Goal: Task Accomplishment & Management: Manage account settings

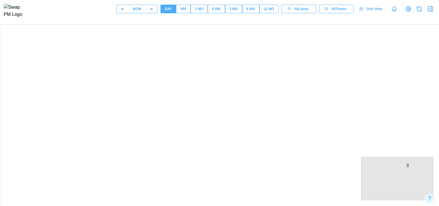
scroll to position [103, 0]
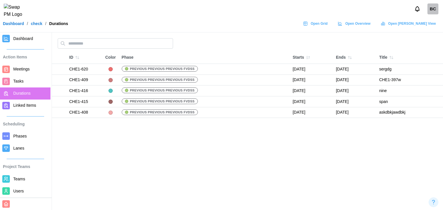
click at [26, 189] on span "Users" at bounding box center [30, 191] width 35 height 7
click at [436, 11] on div "BC" at bounding box center [432, 8] width 11 height 11
click at [426, 37] on div "Sign Out" at bounding box center [429, 35] width 18 height 5
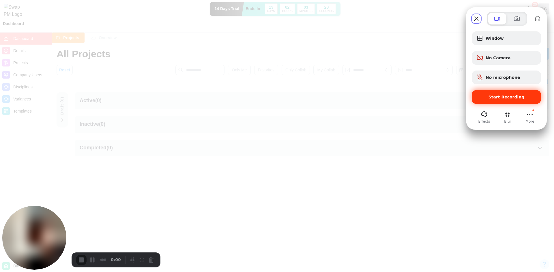
click at [489, 95] on span "Start Recording" at bounding box center [506, 97] width 60 height 5
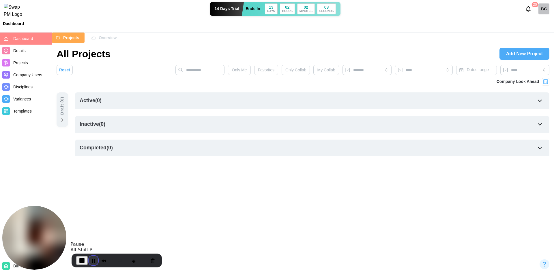
click at [90, 260] on button "Pause Recording" at bounding box center [93, 260] width 9 height 9
click at [94, 257] on span "Play Recording" at bounding box center [92, 260] width 7 height 7
click at [541, 9] on div "BC" at bounding box center [543, 8] width 11 height 11
click at [539, 36] on div "Sign Out" at bounding box center [539, 35] width 18 height 5
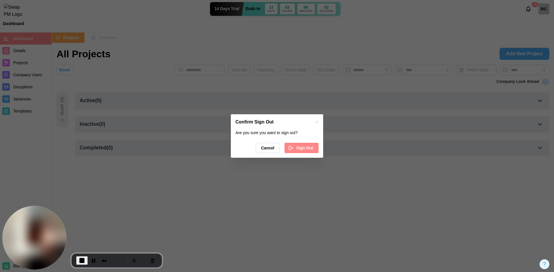
click at [306, 149] on span "Sign Out" at bounding box center [304, 148] width 17 height 10
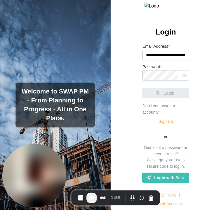
click at [92, 196] on span "Play Recording" at bounding box center [91, 198] width 7 height 7
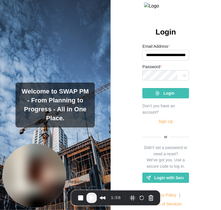
click at [92, 200] on span "Play Recording" at bounding box center [91, 198] width 7 height 7
click at [155, 61] on input "**********" at bounding box center [165, 55] width 47 height 10
paste input "email"
type input "**********"
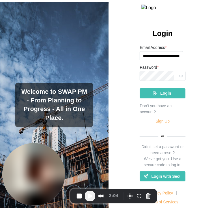
scroll to position [0, 0]
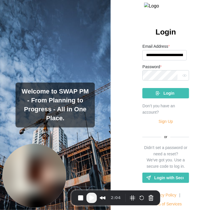
click at [160, 98] on div "Login" at bounding box center [164, 94] width 37 height 10
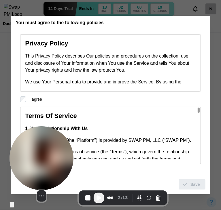
drag, startPoint x: 40, startPoint y: 163, endPoint x: 173, endPoint y: 195, distance: 136.2
click at [74, 195] on div "Select video screen size" at bounding box center [42, 168] width 64 height 82
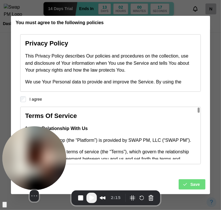
drag, startPoint x: 156, startPoint y: 159, endPoint x: 11, endPoint y: 167, distance: 145.8
click at [11, 167] on img at bounding box center [34, 159] width 64 height 64
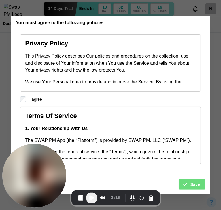
click at [186, 183] on icon "submit" at bounding box center [185, 184] width 5 height 5
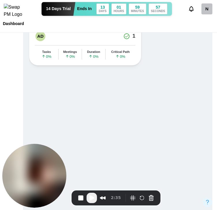
scroll to position [283, 0]
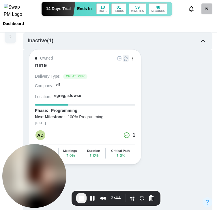
scroll to position [115, 0]
click at [123, 58] on div at bounding box center [125, 58] width 19 height 6
click at [127, 60] on div at bounding box center [125, 58] width 19 height 6
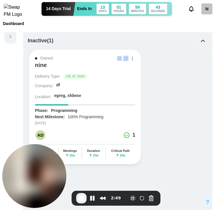
click at [127, 60] on div at bounding box center [125, 58] width 19 height 6
click at [126, 67] on div "nine" at bounding box center [85, 68] width 100 height 12
click at [125, 58] on div at bounding box center [125, 58] width 19 height 6
click at [125, 57] on div at bounding box center [125, 58] width 19 height 6
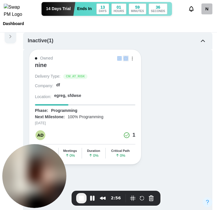
click at [124, 57] on div at bounding box center [125, 58] width 19 height 6
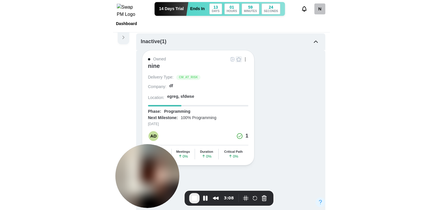
scroll to position [53, 0]
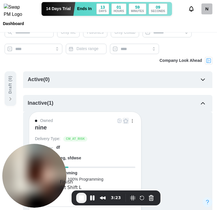
click at [82, 199] on span "End Recording" at bounding box center [81, 198] width 7 height 7
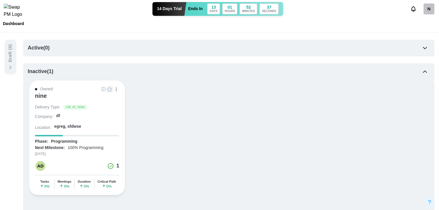
click at [221, 14] on div "N" at bounding box center [428, 8] width 11 height 11
click at [221, 35] on div "Sign Out" at bounding box center [425, 35] width 18 height 5
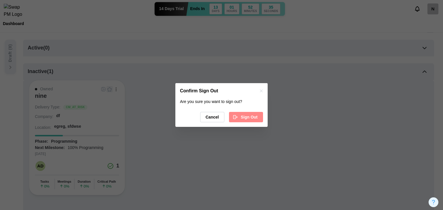
click at [221, 121] on div "Sign Out" at bounding box center [245, 117] width 25 height 10
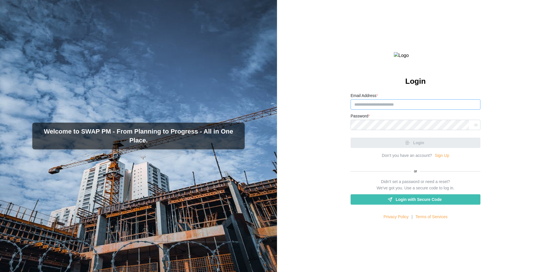
type input "**********"
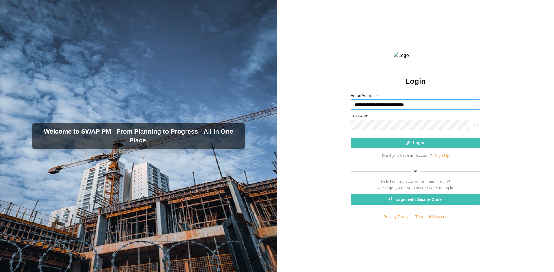
click at [428, 110] on input "**********" at bounding box center [415, 104] width 130 height 10
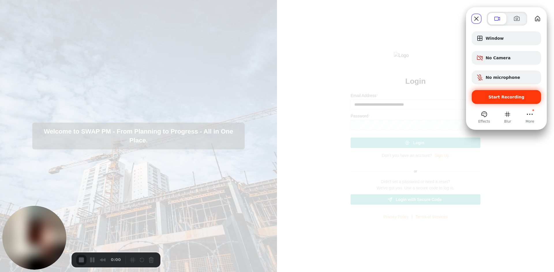
click at [443, 95] on span "Start Recording" at bounding box center [506, 97] width 36 height 5
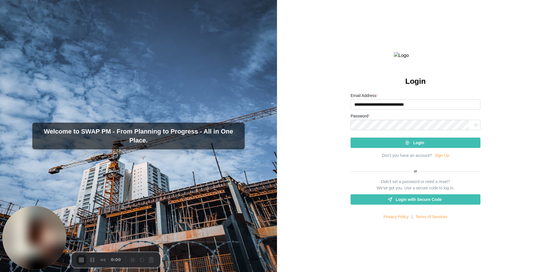
click at [434, 159] on link "Sign Up" at bounding box center [441, 156] width 14 height 6
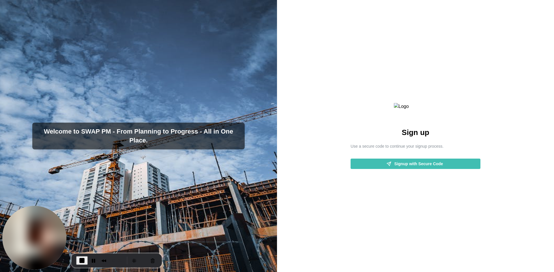
click at [425, 169] on span "Signup with Secure Code" at bounding box center [418, 164] width 49 height 10
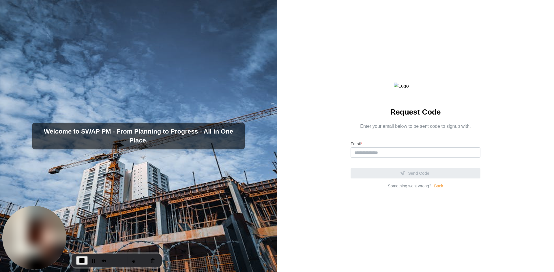
click at [369, 158] on div "Email *" at bounding box center [415, 150] width 130 height 18
click at [372, 158] on input "Email *" at bounding box center [415, 153] width 130 height 10
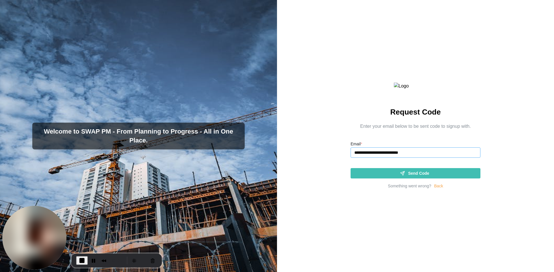
click at [392, 158] on input "**********" at bounding box center [415, 153] width 130 height 10
type input "**********"
click at [415, 178] on span "Send Code" at bounding box center [418, 174] width 21 height 10
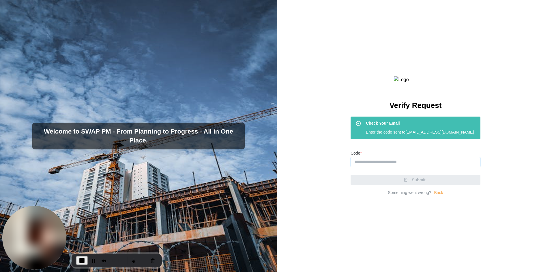
click at [443, 168] on input "Code *" at bounding box center [415, 162] width 130 height 10
paste input "******"
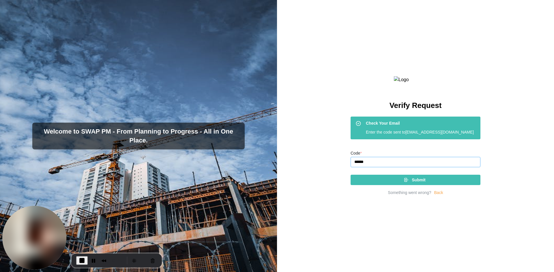
type input "******"
click at [443, 185] on div "Submit" at bounding box center [414, 180] width 121 height 10
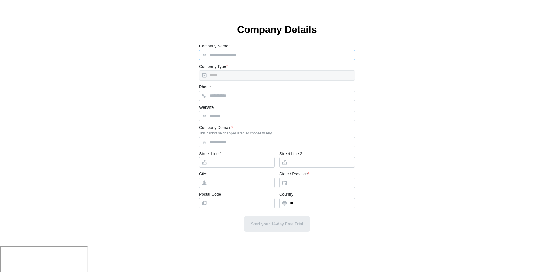
click at [243, 57] on input "Company Name *" at bounding box center [277, 55] width 156 height 10
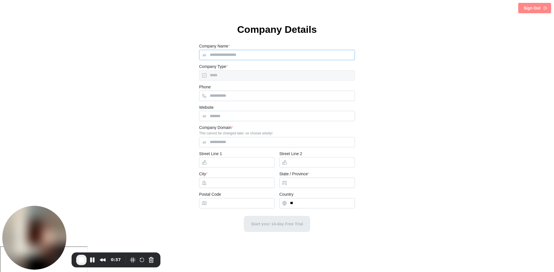
type input "***"
type input "**********"
click at [238, 114] on input "Website" at bounding box center [277, 116] width 156 height 10
click at [260, 120] on input "Website" at bounding box center [277, 116] width 156 height 10
paste input "**********"
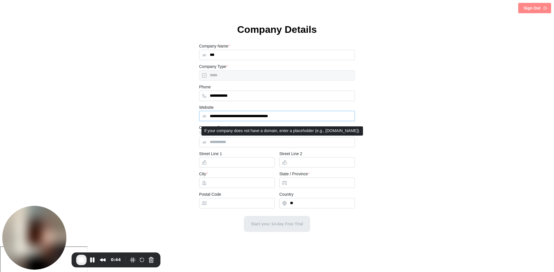
type input "**********"
click at [263, 142] on input "Company Domain *" at bounding box center [277, 142] width 156 height 10
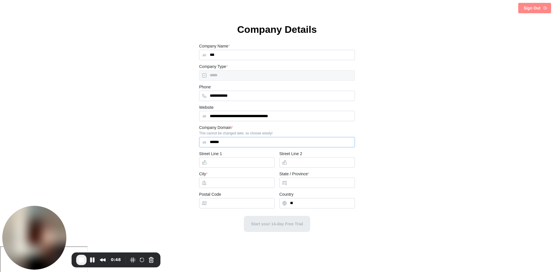
type input "******"
click at [242, 163] on input "Street Line 1" at bounding box center [237, 162] width 76 height 10
type input "**********"
type input "********"
type input "******"
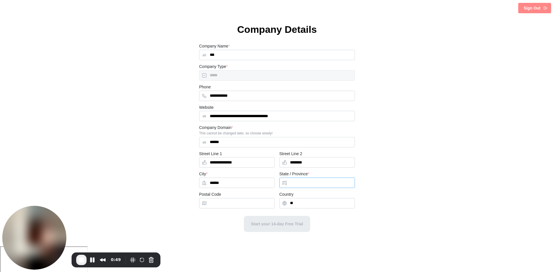
type input "******"
type input "*****"
click at [257, 229] on button "Start your 14-day Free Trial" at bounding box center [277, 224] width 66 height 16
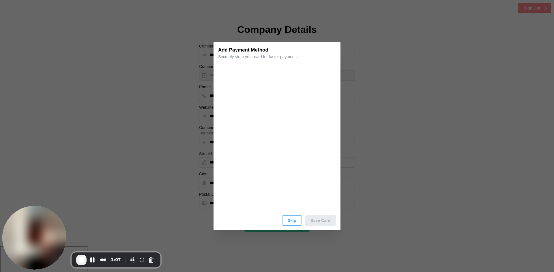
click at [288, 218] on button "Skip" at bounding box center [292, 221] width 20 height 10
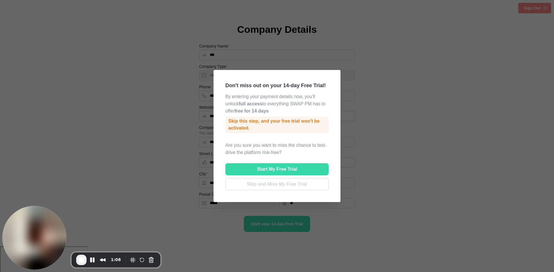
click at [289, 183] on span "Skip and Miss My Free Trial" at bounding box center [277, 185] width 60 height 12
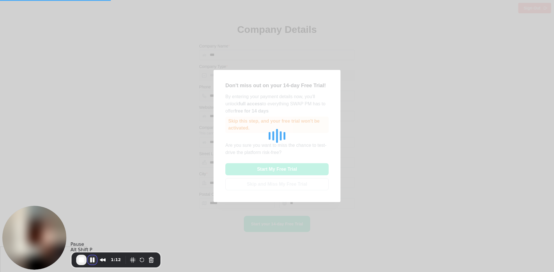
click at [91, 260] on button "Pause Recording" at bounding box center [92, 260] width 9 height 9
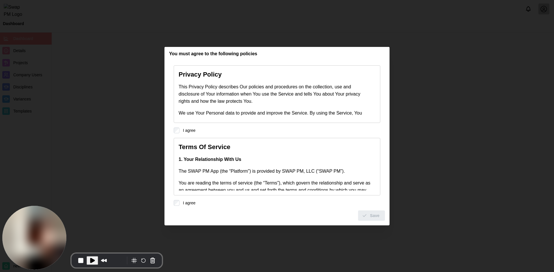
click at [451, 144] on div at bounding box center [277, 136] width 554 height 272
click at [92, 263] on span "Play Recording" at bounding box center [92, 260] width 7 height 7
click at [376, 216] on span "Save" at bounding box center [375, 216] width 10 height 10
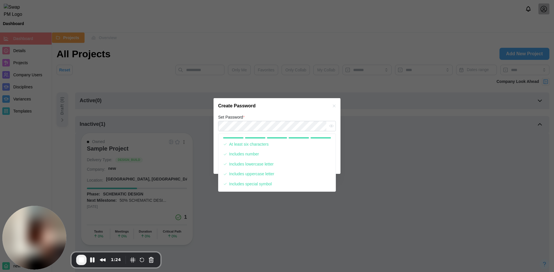
click at [273, 99] on div "Create Password" at bounding box center [276, 106] width 127 height 16
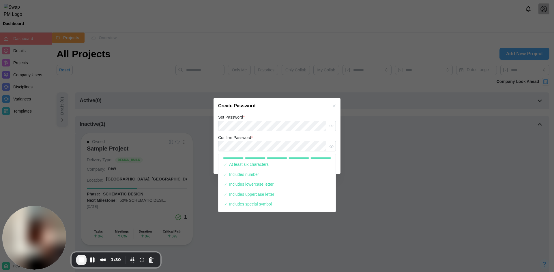
click at [311, 112] on div "Create Password" at bounding box center [276, 106] width 127 height 16
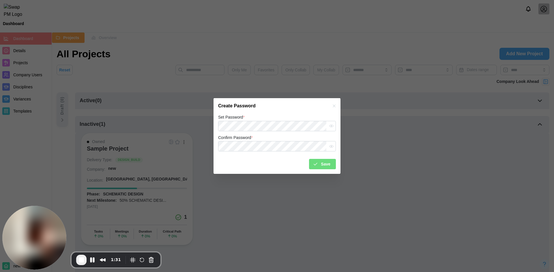
click at [326, 169] on span "Save" at bounding box center [326, 164] width 10 height 10
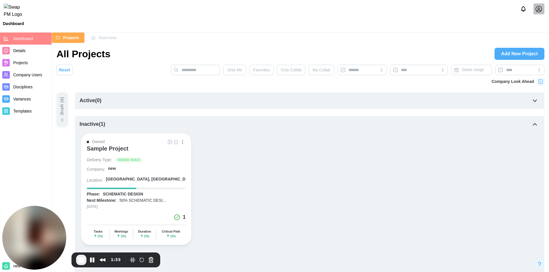
click at [541, 7] on icon at bounding box center [538, 8] width 7 height 7
click at [539, 26] on div "My Profile" at bounding box center [535, 25] width 18 height 6
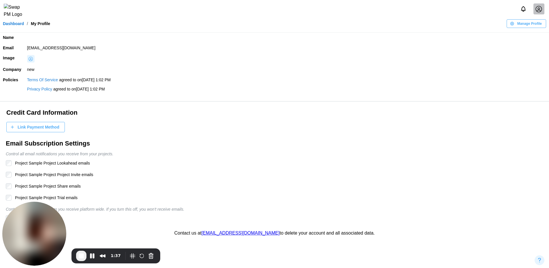
click at [46, 132] on button "Link Payment Method" at bounding box center [35, 127] width 59 height 10
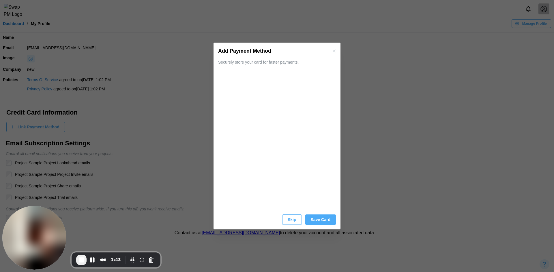
click at [329, 219] on span "Save Card" at bounding box center [321, 220] width 20 height 10
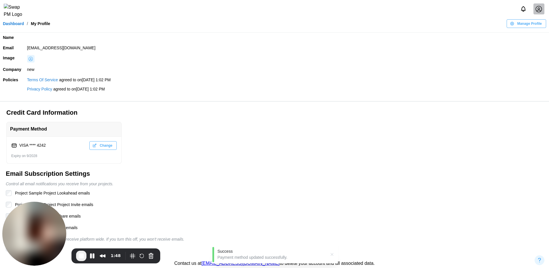
click at [20, 26] on link "Dashboard" at bounding box center [13, 24] width 21 height 4
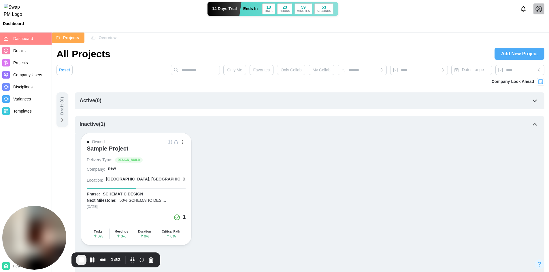
click at [511, 52] on span "Add New Project" at bounding box center [519, 54] width 37 height 12
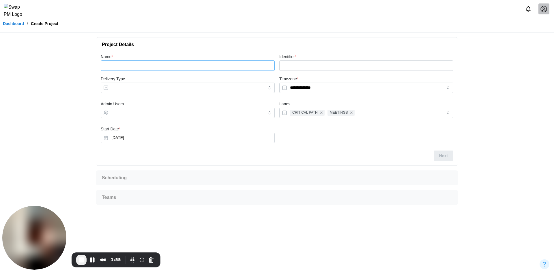
click at [180, 67] on input "Name *" at bounding box center [188, 66] width 174 height 10
type input "*"
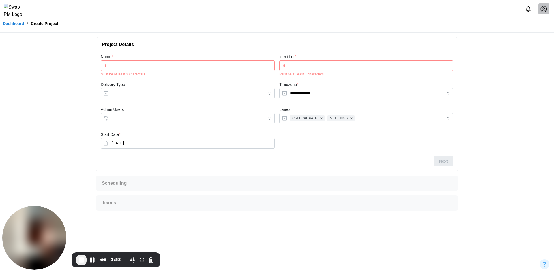
type input "**"
type input "***"
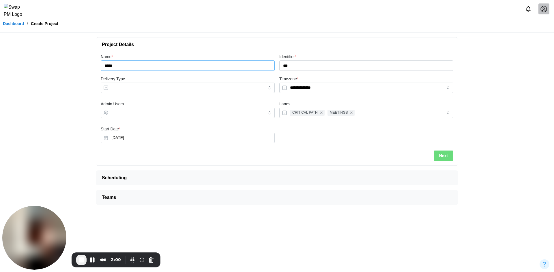
type input "*****"
click at [168, 82] on div "Delivery Type" at bounding box center [188, 85] width 174 height 18
click at [161, 91] on input "Delivery Type" at bounding box center [188, 88] width 174 height 10
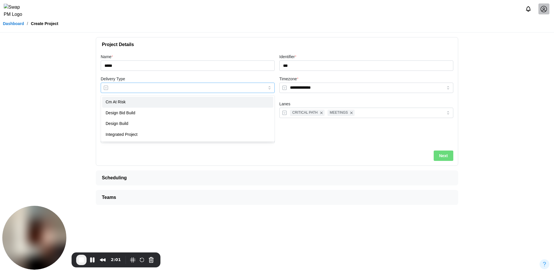
type input "**********"
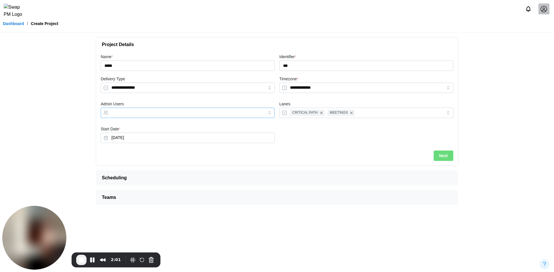
click at [147, 112] on input "Admin Users" at bounding box center [182, 113] width 142 height 5
click at [443, 159] on span "Next" at bounding box center [443, 156] width 9 height 10
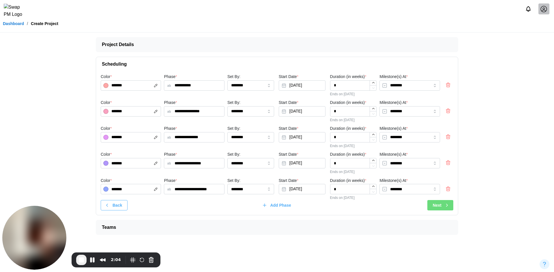
click at [439, 200] on div "**********" at bounding box center [276, 137] width 355 height 130
click at [439, 210] on span "Next" at bounding box center [436, 206] width 9 height 10
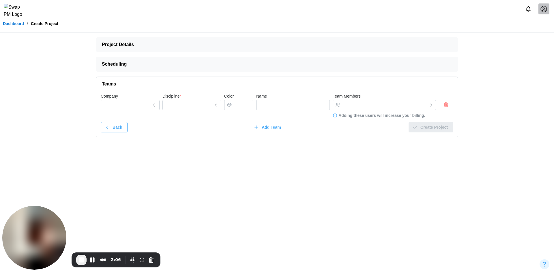
click at [445, 102] on icon "button" at bounding box center [446, 104] width 6 height 7
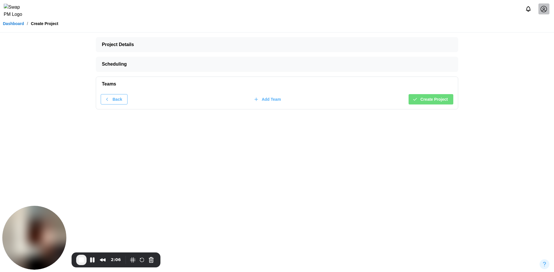
click at [445, 103] on span "Create Project" at bounding box center [433, 100] width 27 height 10
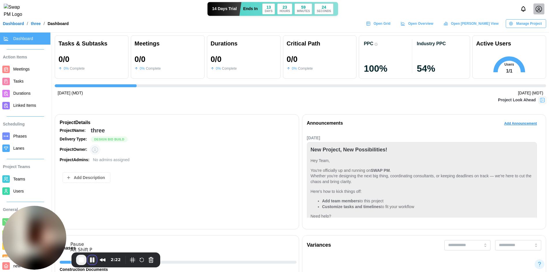
click at [93, 263] on button "Pause Recording" at bounding box center [92, 260] width 9 height 9
click at [12, 26] on link "Dashboard" at bounding box center [13, 24] width 21 height 4
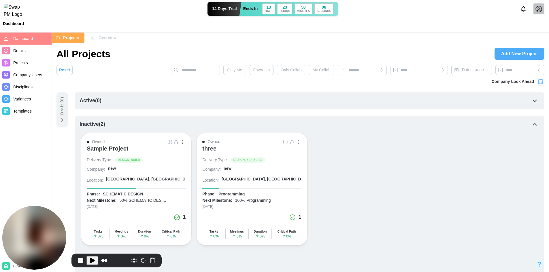
click at [21, 52] on span "Details" at bounding box center [19, 50] width 12 height 5
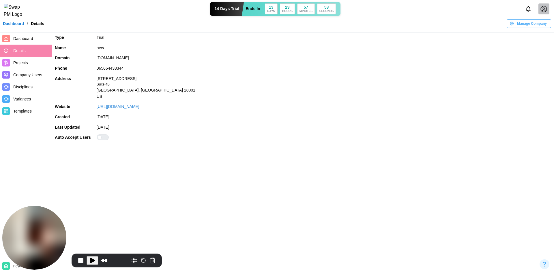
click at [535, 28] on span "Manage Company" at bounding box center [532, 24] width 30 height 8
click at [526, 44] on div "Edit Company" at bounding box center [528, 39] width 42 height 13
click at [525, 41] on div "Edit Company" at bounding box center [531, 39] width 25 height 5
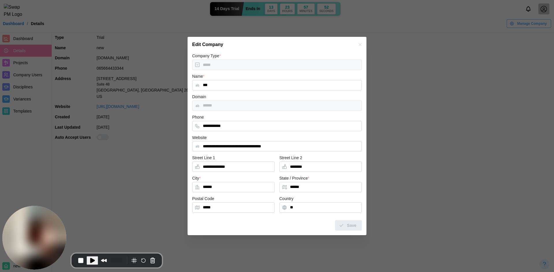
drag, startPoint x: 215, startPoint y: 83, endPoint x: 206, endPoint y: 81, distance: 9.2
click at [214, 83] on input "***" at bounding box center [277, 85] width 170 height 10
click at [352, 227] on span "Save" at bounding box center [352, 226] width 10 height 10
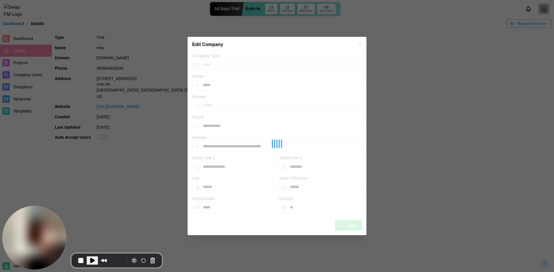
type input "***"
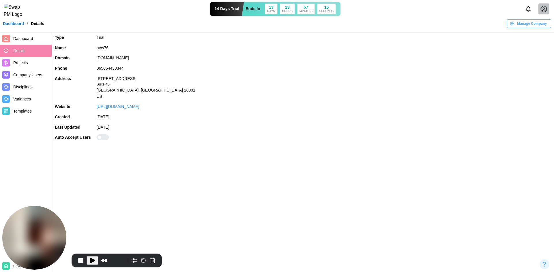
click at [93, 265] on button "Play Recording" at bounding box center [92, 261] width 12 height 9
click at [21, 65] on span "Projects" at bounding box center [20, 63] width 15 height 5
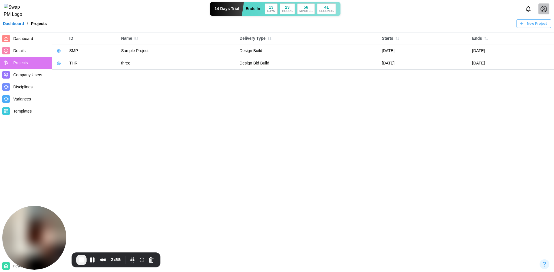
click at [29, 36] on span "Dashboard" at bounding box center [23, 38] width 20 height 5
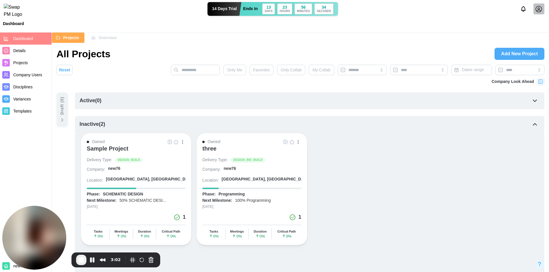
click at [215, 147] on div "three" at bounding box center [209, 148] width 14 height 7
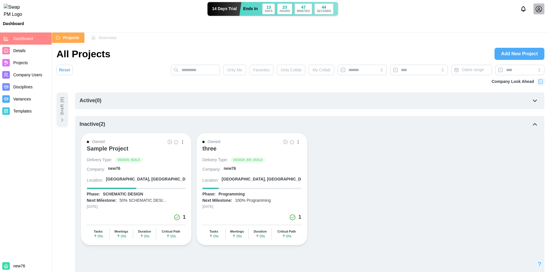
click at [543, 13] on div at bounding box center [539, 8] width 11 height 11
click at [538, 37] on div "Sign Out" at bounding box center [535, 35] width 18 height 5
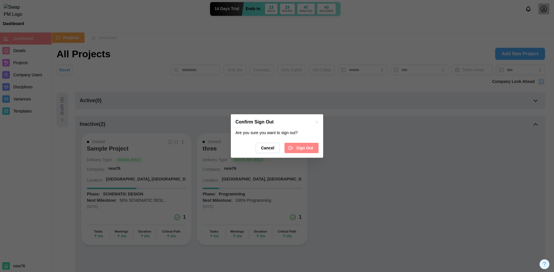
click at [310, 138] on div "Are you sure you want to sign out? Cancel Sign Out" at bounding box center [277, 144] width 92 height 28
click at [299, 147] on span "Sign Out" at bounding box center [304, 148] width 17 height 10
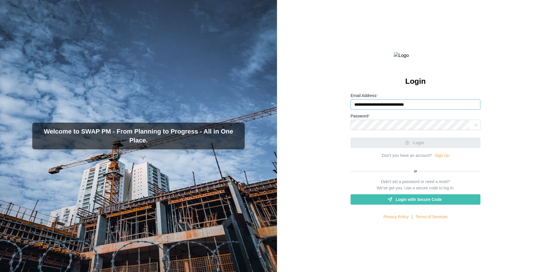
click at [428, 110] on input "**********" at bounding box center [415, 104] width 130 height 10
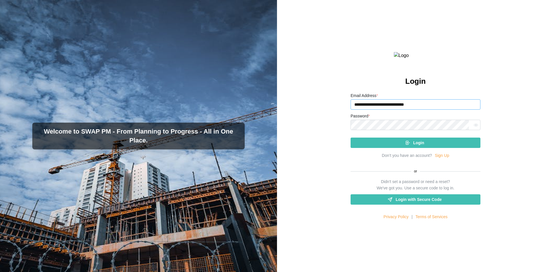
type input "**********"
click at [396, 148] on div "Login" at bounding box center [414, 143] width 121 height 10
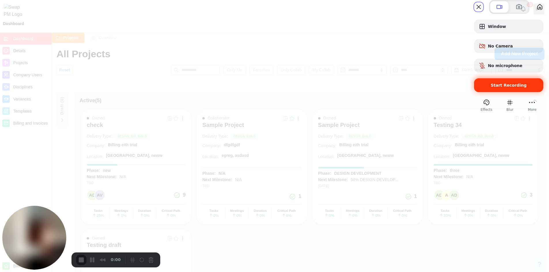
click at [503, 88] on span "Start Recording" at bounding box center [509, 85] width 36 height 5
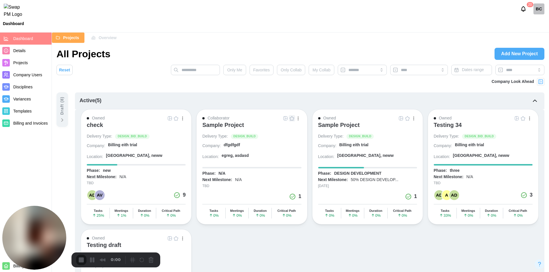
click at [517, 48] on span "Add New Project" at bounding box center [519, 54] width 37 height 12
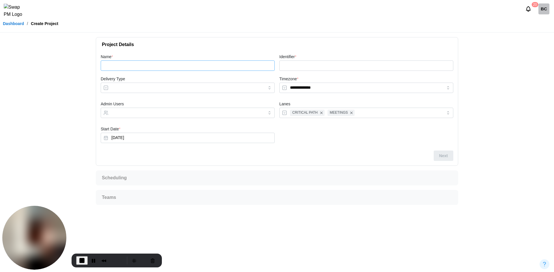
click at [167, 63] on input "Name *" at bounding box center [188, 66] width 174 height 10
type input "*"
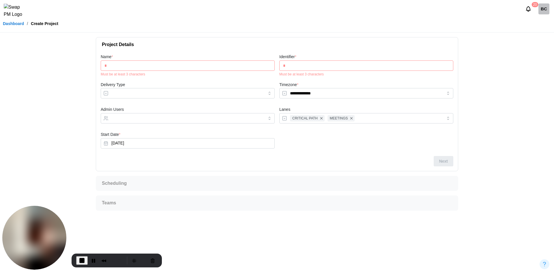
type input "**"
type input "***"
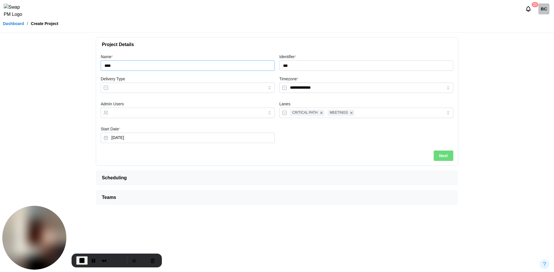
type input "*****"
type input "***"
type input "******"
type input "****"
type input "*******"
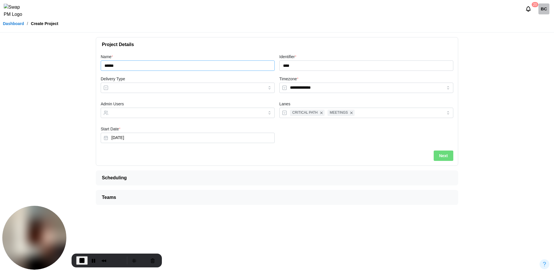
type input "*****"
type input "********"
type input "******"
type input "*********"
type input "*******"
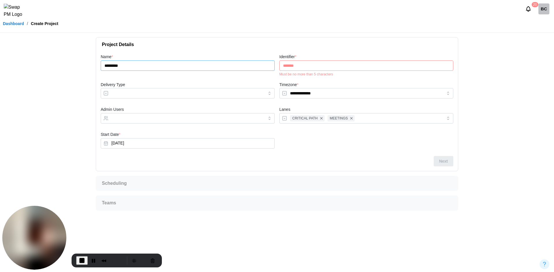
type input "**********"
type input "********"
type input "**********"
click at [12, 26] on link "Dashboard" at bounding box center [13, 24] width 21 height 4
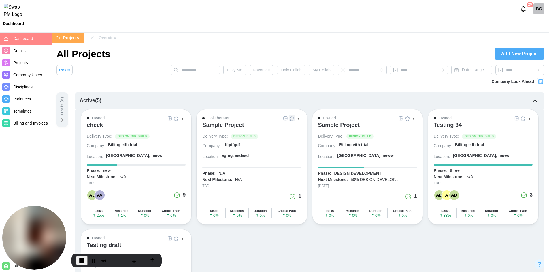
click at [23, 51] on span "Details" at bounding box center [19, 50] width 12 height 5
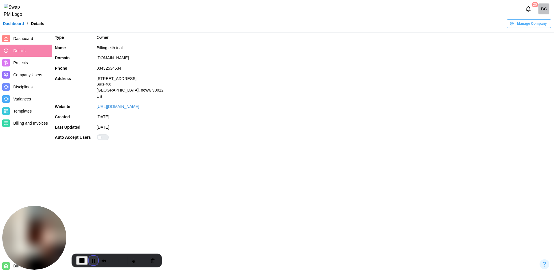
click at [92, 263] on button "Pause Recording" at bounding box center [93, 260] width 9 height 9
click at [19, 40] on span "Dashboard" at bounding box center [23, 38] width 20 height 5
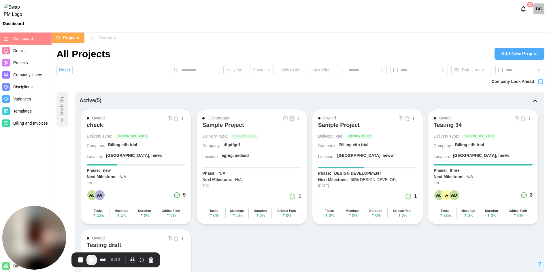
click at [515, 52] on span "Add New Project" at bounding box center [519, 54] width 37 height 12
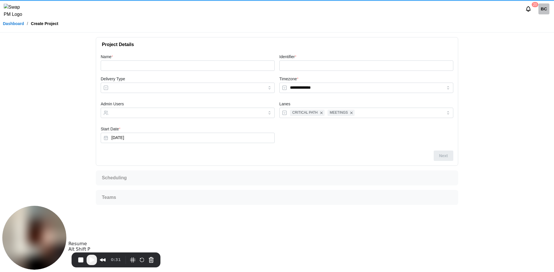
click at [89, 260] on span "Play Recording" at bounding box center [91, 260] width 7 height 7
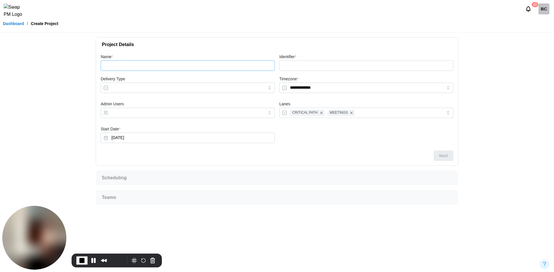
click at [121, 66] on input "Name *" at bounding box center [188, 66] width 174 height 10
type input "*"
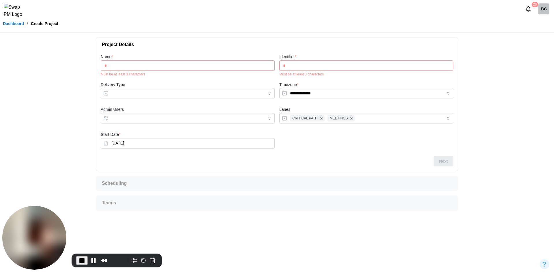
type input "**"
type input "***"
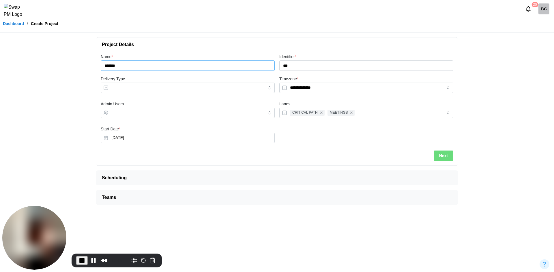
type input "*******"
click at [195, 91] on input "Delivery Type" at bounding box center [188, 88] width 174 height 10
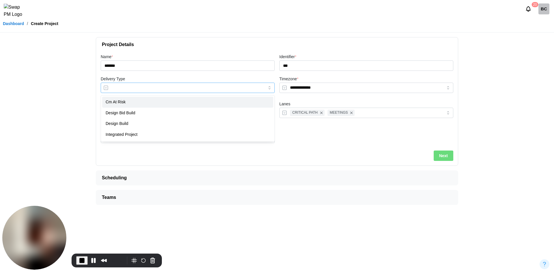
type input "**********"
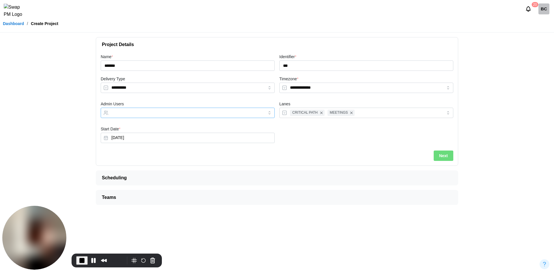
click at [181, 116] on div at bounding box center [182, 113] width 144 height 10
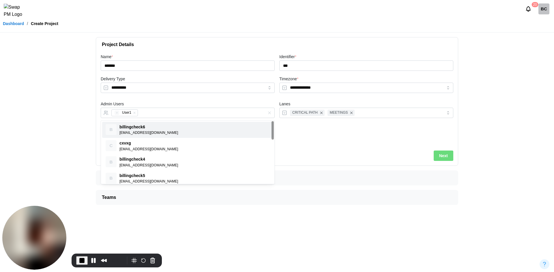
click at [446, 156] on span "Next" at bounding box center [443, 156] width 9 height 10
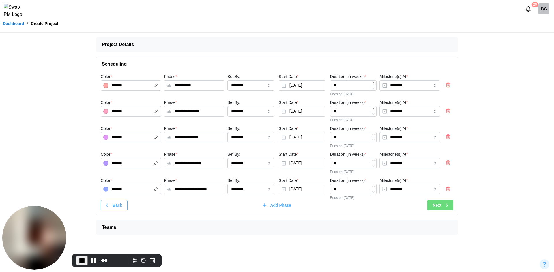
click at [449, 202] on div "Next" at bounding box center [440, 206] width 17 height 10
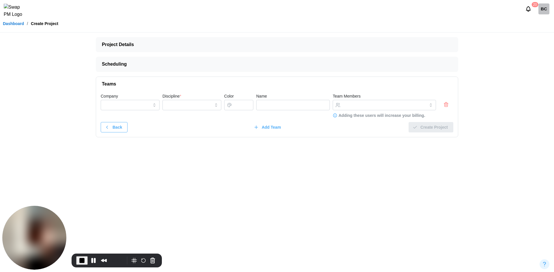
click at [444, 104] on icon "button" at bounding box center [445, 105] width 3 height 3
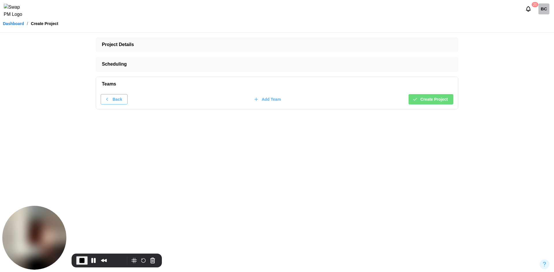
click at [439, 101] on span "Create Project" at bounding box center [433, 100] width 27 height 10
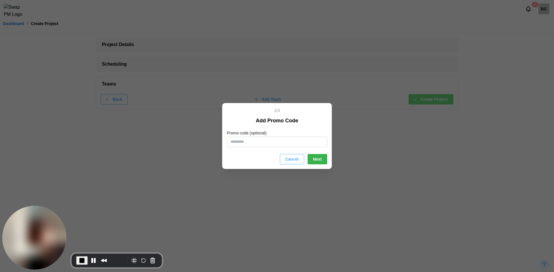
click at [322, 161] on button "Next" at bounding box center [317, 159] width 20 height 10
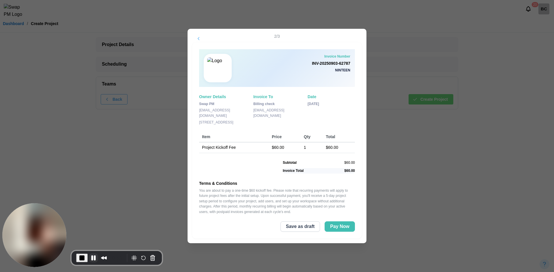
drag, startPoint x: 92, startPoint y: 265, endPoint x: 94, endPoint y: 255, distance: 10.0
click at [93, 261] on div "0:53" at bounding box center [100, 258] width 48 height 9
click at [94, 255] on button "Pause Recording" at bounding box center [93, 256] width 9 height 9
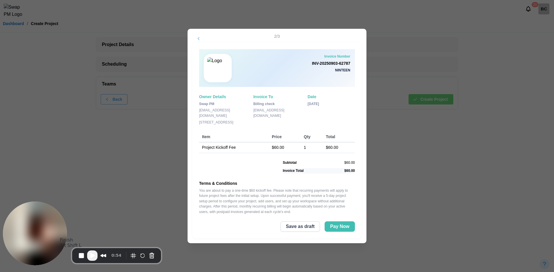
click at [90, 253] on span "Play Recording" at bounding box center [92, 256] width 7 height 7
click at [79, 255] on span "End Recording" at bounding box center [82, 256] width 7 height 7
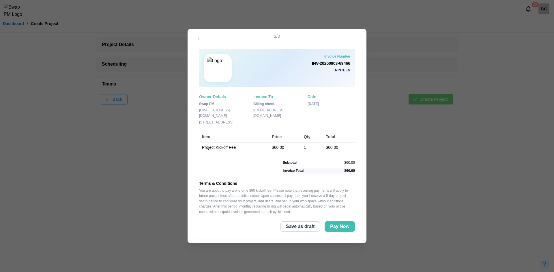
click at [295, 227] on span "Save as draft" at bounding box center [300, 227] width 29 height 10
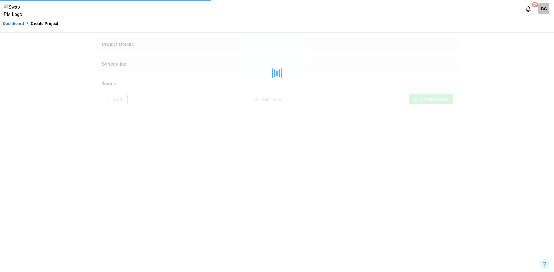
click at [11, 24] on div "Dashboard / Create Project" at bounding box center [277, 23] width 554 height 9
click at [11, 26] on link "Dashboard" at bounding box center [13, 24] width 21 height 4
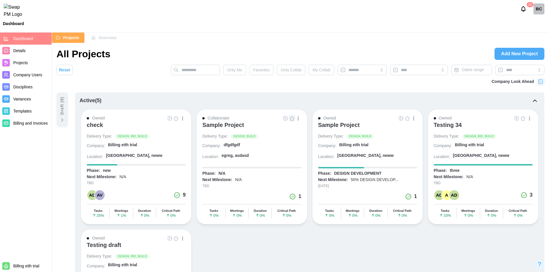
click at [29, 123] on span "Billing and Invoices" at bounding box center [30, 123] width 35 height 5
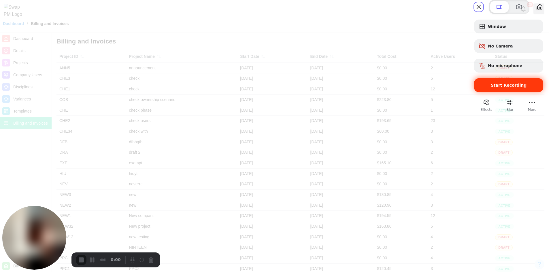
click at [494, 92] on div "Start Recording" at bounding box center [508, 85] width 69 height 14
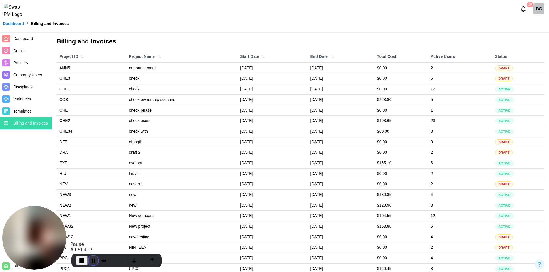
click at [91, 258] on button "Pause Recording" at bounding box center [93, 260] width 9 height 9
click at [89, 257] on span "Play Recording" at bounding box center [92, 260] width 7 height 7
click at [26, 41] on span "Dashboard" at bounding box center [23, 38] width 20 height 5
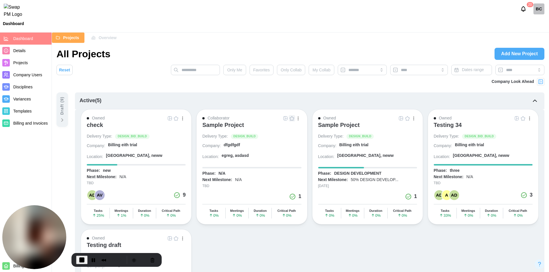
click at [536, 14] on div "BC" at bounding box center [539, 8] width 11 height 11
click at [537, 38] on button "Sign Out" at bounding box center [532, 36] width 32 height 10
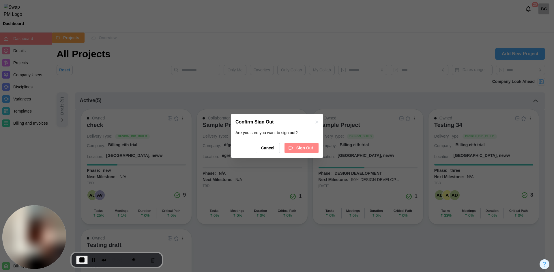
click at [312, 146] on span "Sign Out" at bounding box center [304, 148] width 17 height 10
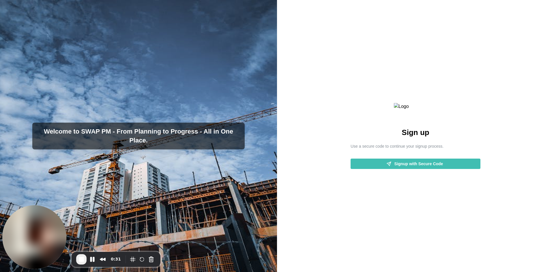
click at [427, 169] on span "Signup with Secure Code" at bounding box center [418, 164] width 49 height 10
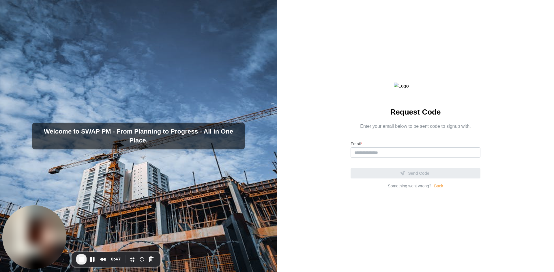
click at [438, 190] on link "Back" at bounding box center [438, 186] width 9 height 6
click at [402, 158] on input "Email *" at bounding box center [415, 153] width 130 height 10
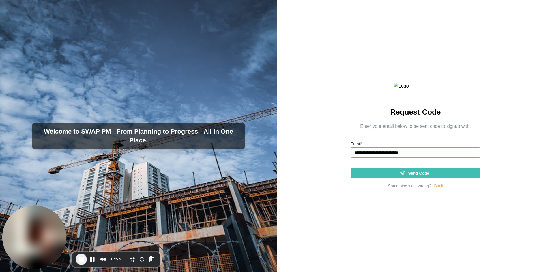
click at [393, 158] on input "**********" at bounding box center [415, 153] width 130 height 10
type input "**********"
click at [412, 178] on span "Send Code" at bounding box center [418, 174] width 21 height 10
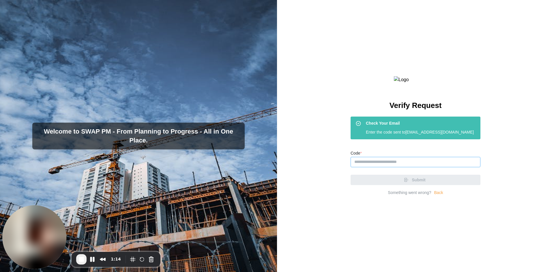
click at [401, 168] on input "Code *" at bounding box center [415, 162] width 130 height 10
paste input "******"
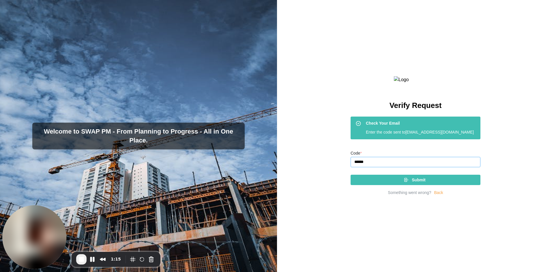
type input "******"
click at [412, 185] on span "Submit" at bounding box center [418, 180] width 14 height 10
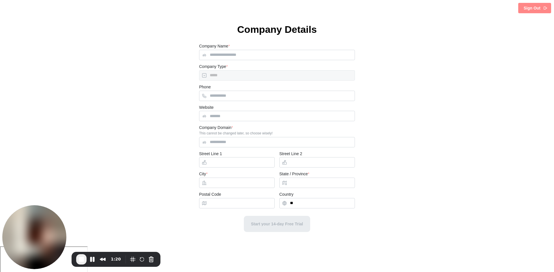
type input "***"
type input "**********"
click at [240, 117] on input "Website" at bounding box center [277, 116] width 156 height 10
paste input "**********"
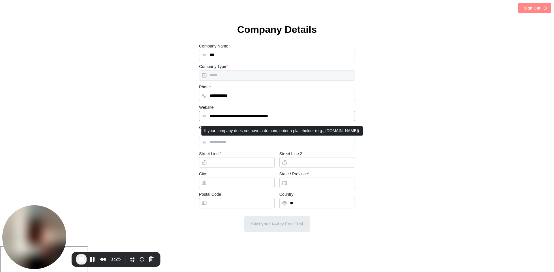
type input "**********"
click at [257, 146] on input "Company Domain *" at bounding box center [277, 142] width 156 height 10
type input "********"
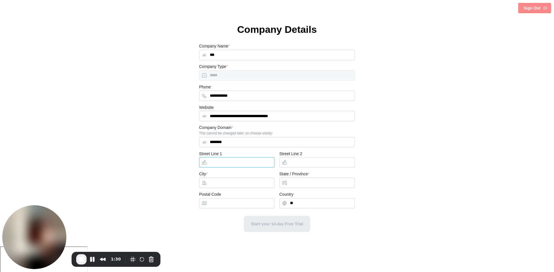
click at [248, 162] on input "Street Line 1" at bounding box center [237, 162] width 76 height 10
type input "**********"
type input "********"
type input "******"
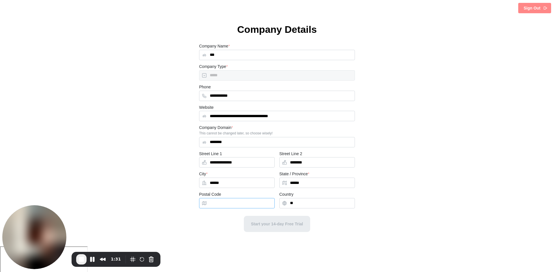
type input "*****"
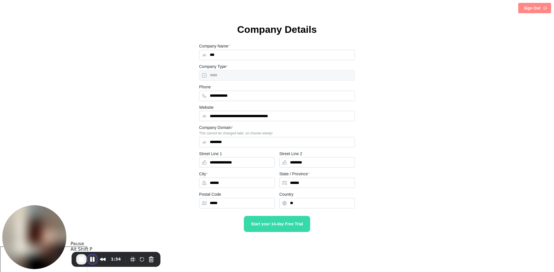
click at [93, 260] on button "Pause Recording" at bounding box center [92, 259] width 9 height 9
click at [87, 258] on button "Play Recording" at bounding box center [92, 260] width 12 height 9
click at [281, 222] on span "Start your 14-day Free Trial" at bounding box center [277, 224] width 52 height 4
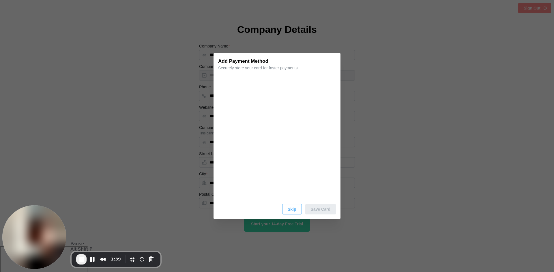
click at [296, 210] on span "Skip" at bounding box center [291, 210] width 9 height 10
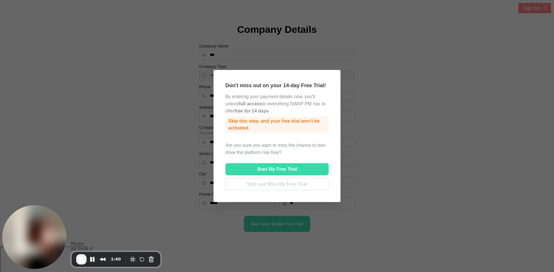
click at [291, 189] on span "Skip and Miss My Free Trial" at bounding box center [277, 185] width 60 height 12
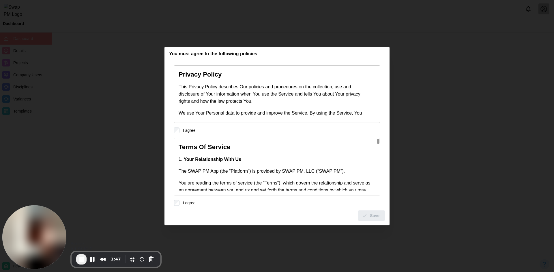
click at [180, 206] on div "Save" at bounding box center [277, 213] width 216 height 15
click at [382, 220] on button "Save" at bounding box center [371, 216] width 27 height 10
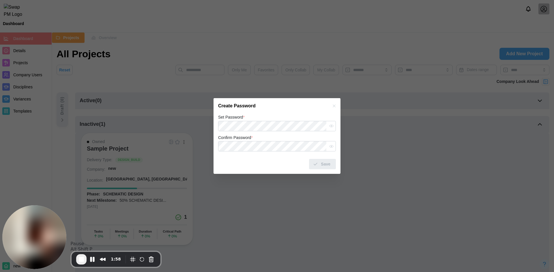
click at [259, 113] on div "Create Password" at bounding box center [276, 106] width 127 height 16
click at [286, 116] on div "Set Password *" at bounding box center [277, 123] width 118 height 18
click at [321, 160] on div "Save" at bounding box center [322, 164] width 18 height 10
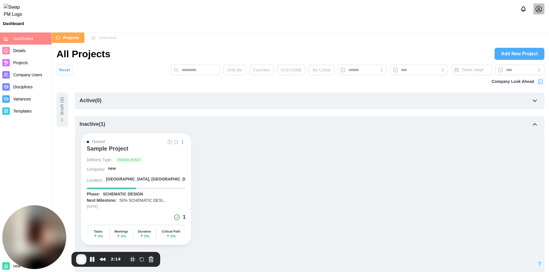
click at [522, 53] on span "Add New Project" at bounding box center [519, 54] width 37 height 12
click at [80, 257] on span "End Recording" at bounding box center [81, 259] width 7 height 7
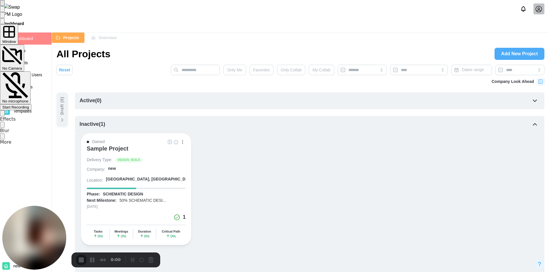
click at [29, 105] on span "Start Recording" at bounding box center [15, 107] width 27 height 4
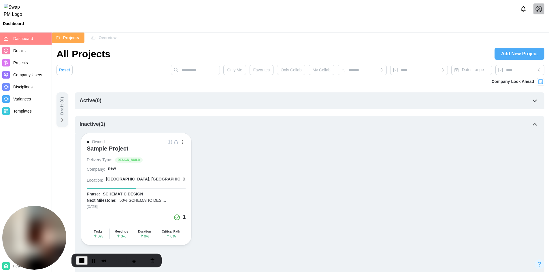
click at [528, 58] on span "Add New Project" at bounding box center [519, 54] width 37 height 12
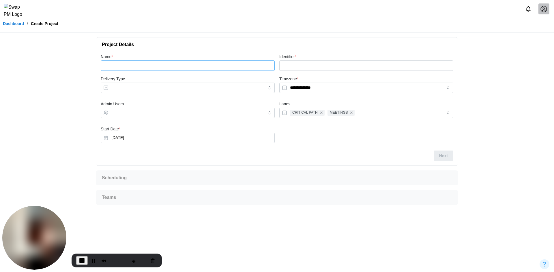
click at [124, 64] on input "Name *" at bounding box center [188, 66] width 174 height 10
type input "*"
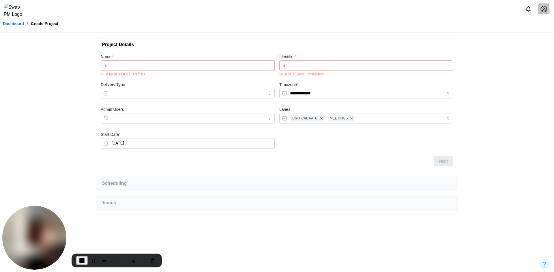
type input "**"
type input "***"
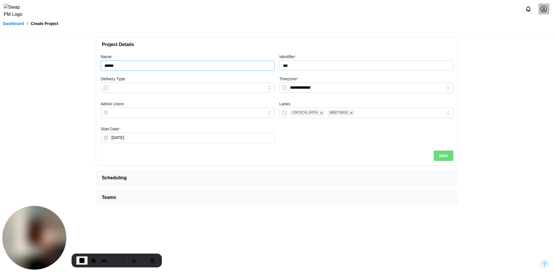
type input "******"
click at [132, 88] on input "Delivery Type" at bounding box center [188, 88] width 174 height 10
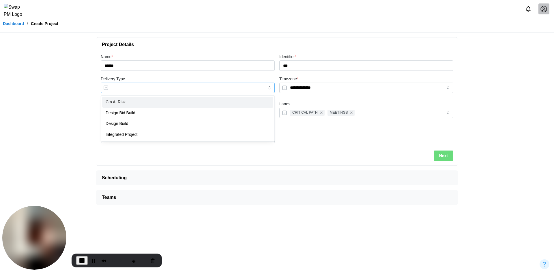
type input "**********"
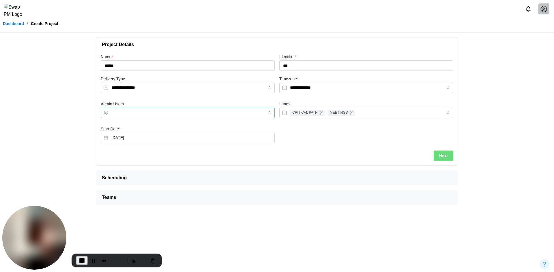
click at [126, 112] on input "Admin Users" at bounding box center [182, 113] width 142 height 5
click at [448, 153] on button "Next" at bounding box center [443, 156] width 20 height 10
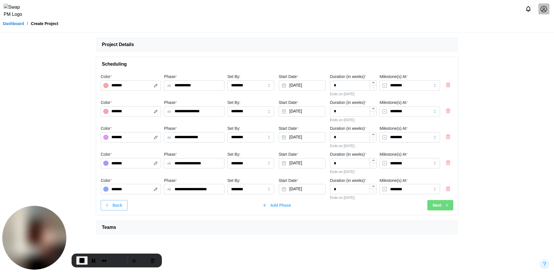
click at [446, 210] on div "Next" at bounding box center [440, 206] width 17 height 10
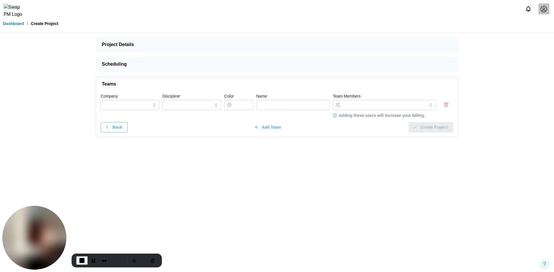
click at [446, 105] on icon "button" at bounding box center [446, 104] width 6 height 7
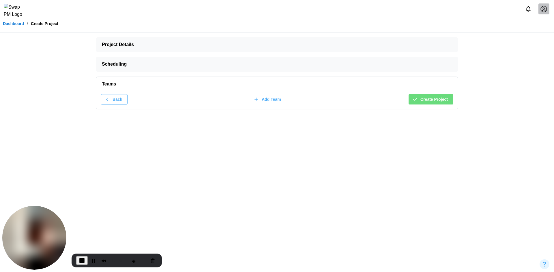
click at [442, 102] on span "Create Project" at bounding box center [433, 100] width 27 height 10
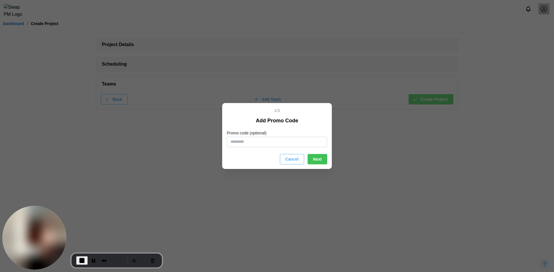
click at [287, 142] on input "Promo code (optional)" at bounding box center [277, 142] width 100 height 10
click at [289, 159] on span "Cancel" at bounding box center [291, 160] width 13 height 10
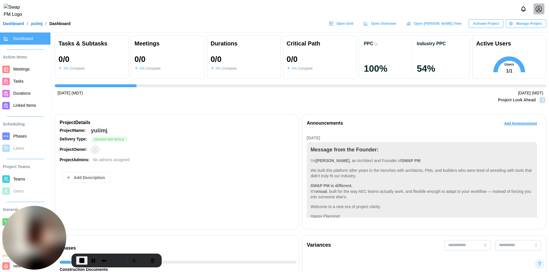
click at [528, 26] on span "Manage Project" at bounding box center [529, 24] width 26 height 8
click at [520, 40] on div "Edit Project" at bounding box center [529, 39] width 31 height 5
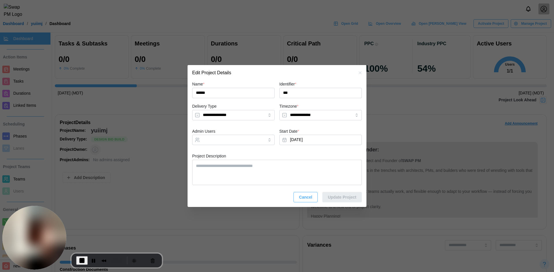
click at [362, 71] on icon "button" at bounding box center [360, 73] width 5 height 5
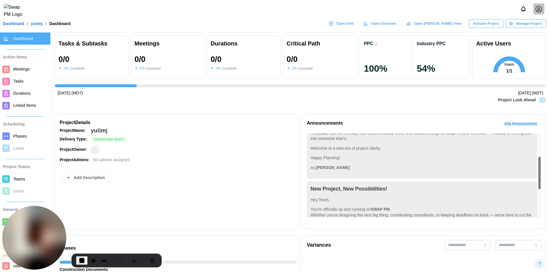
scroll to position [62, 0]
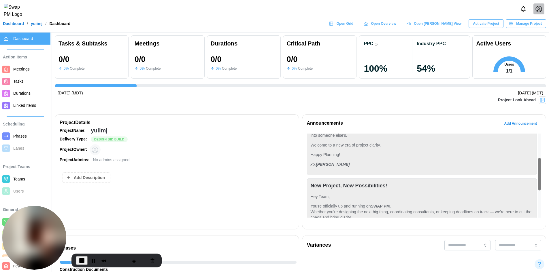
drag, startPoint x: 540, startPoint y: 179, endPoint x: 541, endPoint y: 185, distance: 6.2
click at [541, 185] on div at bounding box center [540, 174] width 2 height 33
click at [20, 26] on link "Dashboard" at bounding box center [13, 24] width 21 height 4
click at [85, 261] on button "End Recording" at bounding box center [82, 261] width 12 height 9
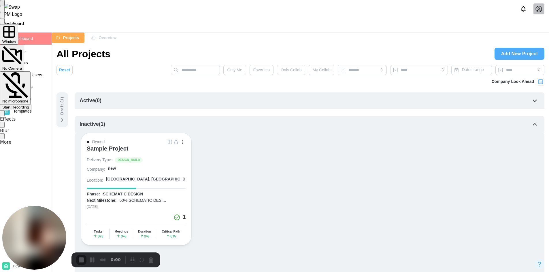
click at [29, 105] on div "Start Recording" at bounding box center [15, 107] width 27 height 4
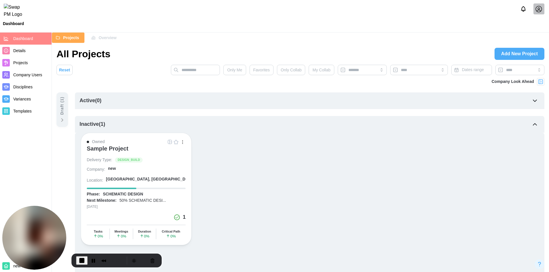
click at [529, 55] on span "Add New Project" at bounding box center [519, 54] width 37 height 12
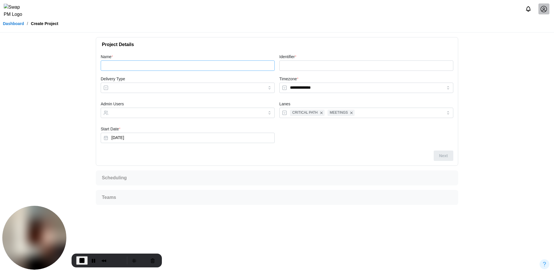
click at [193, 66] on input "Name *" at bounding box center [188, 66] width 174 height 10
type input "*"
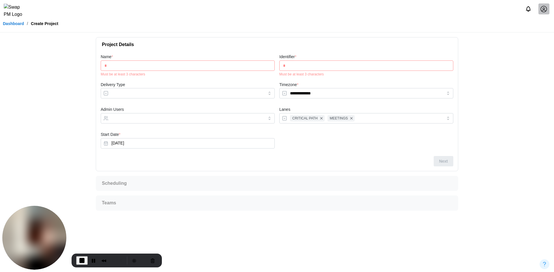
type input "**"
type input "***"
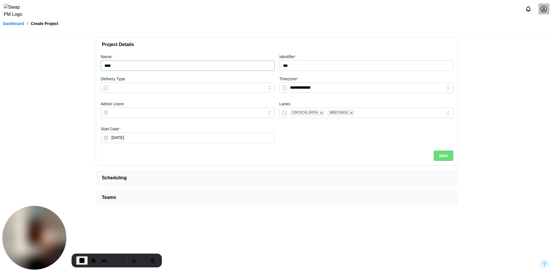
type input "****"
click at [193, 89] on input "Delivery Type" at bounding box center [188, 88] width 174 height 10
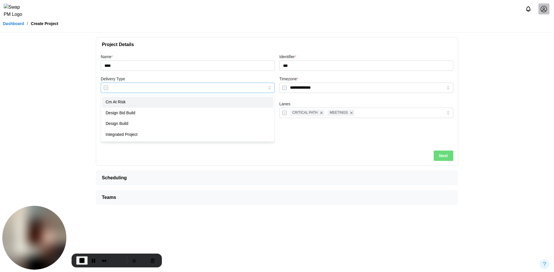
type input "**********"
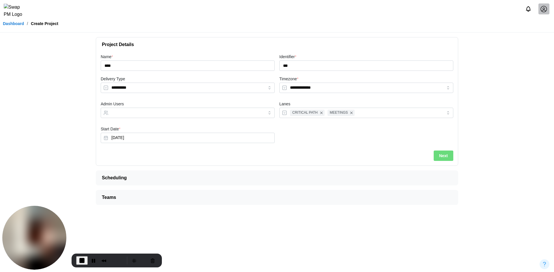
click at [177, 119] on div "Admin Users" at bounding box center [187, 110] width 178 height 25
click at [195, 116] on div at bounding box center [182, 113] width 144 height 10
click at [204, 109] on div at bounding box center [182, 113] width 144 height 10
click at [440, 155] on span "Next" at bounding box center [443, 156] width 9 height 10
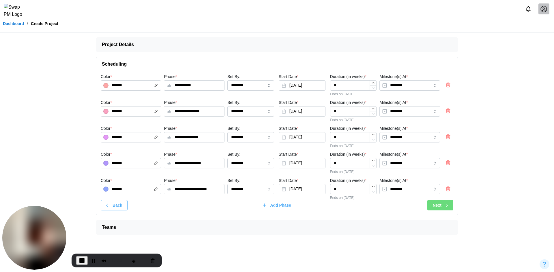
click at [443, 205] on div "Next" at bounding box center [440, 206] width 17 height 10
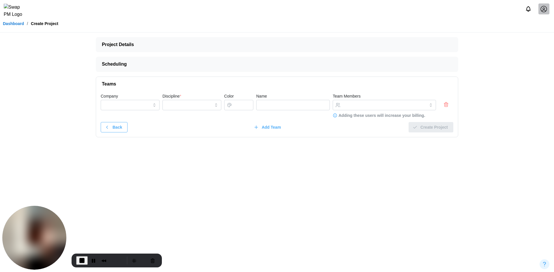
click at [446, 103] on icon "button" at bounding box center [446, 104] width 6 height 7
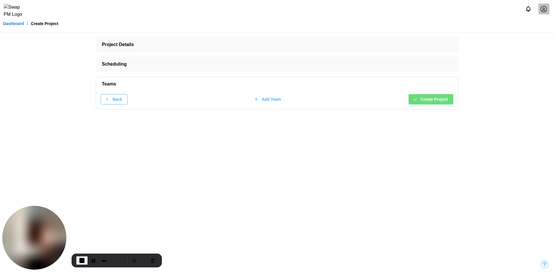
click at [445, 99] on span "Create Project" at bounding box center [433, 100] width 27 height 10
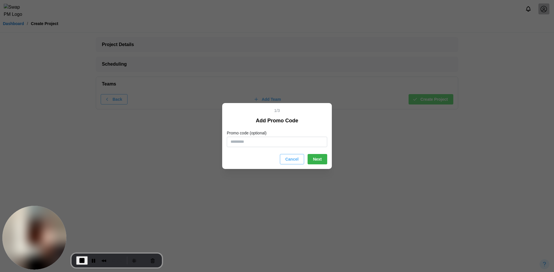
click at [323, 164] on button "Next" at bounding box center [317, 159] width 20 height 10
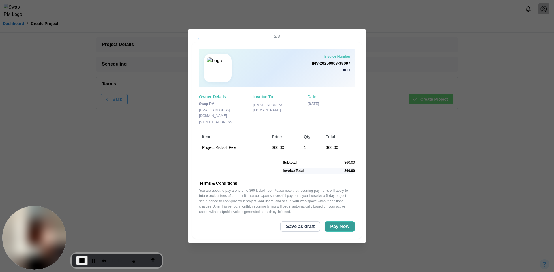
click at [339, 225] on span "Pay Now" at bounding box center [339, 227] width 19 height 10
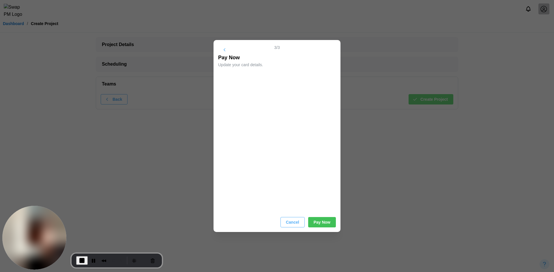
click at [327, 229] on div "3 /3 Pay Now Update your card details. Cancel Pay Now" at bounding box center [276, 136] width 127 height 192
click at [327, 225] on span "Pay Now" at bounding box center [321, 223] width 17 height 10
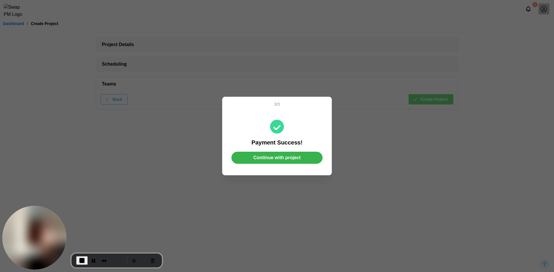
click at [274, 157] on span "Continue with project" at bounding box center [276, 158] width 47 height 12
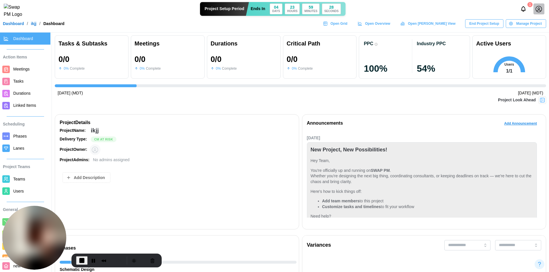
click at [492, 28] on span "End Project Setup" at bounding box center [485, 24] width 30 height 8
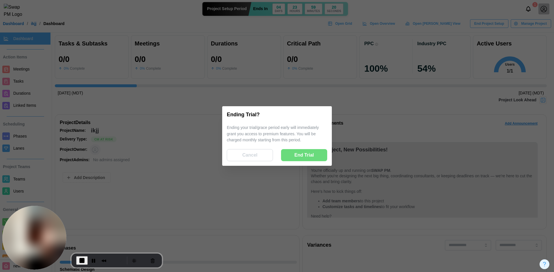
click at [251, 155] on span "Cancel" at bounding box center [249, 156] width 15 height 12
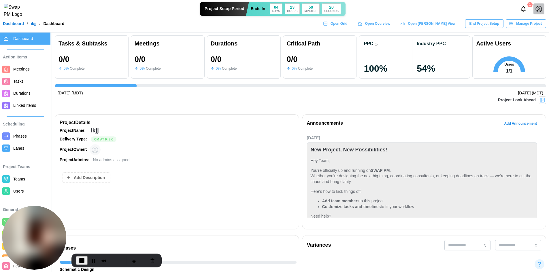
click at [21, 193] on span "Users" at bounding box center [18, 191] width 11 height 5
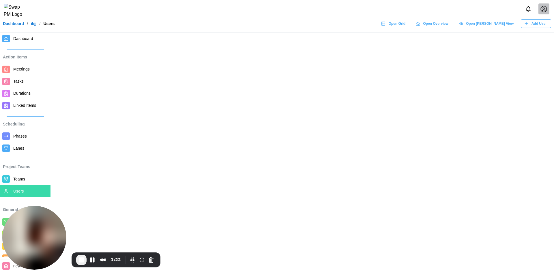
click at [523, 27] on button "Add User" at bounding box center [535, 23] width 30 height 9
click at [529, 32] on header "Dashboard / ikjj / Users Open Grid Open Overview Open Gantt View Add User" at bounding box center [277, 16] width 554 height 33
click at [529, 28] on div "Add User" at bounding box center [535, 24] width 23 height 8
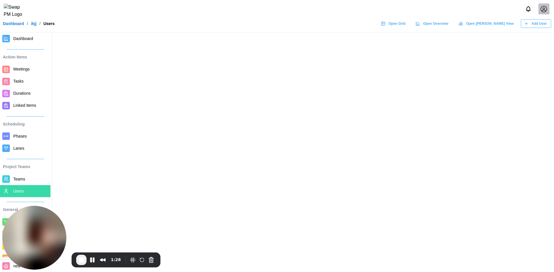
click at [529, 28] on div "Add User" at bounding box center [535, 24] width 23 height 8
drag, startPoint x: 529, startPoint y: 29, endPoint x: 504, endPoint y: 29, distance: 24.8
click at [528, 26] on icon "button" at bounding box center [526, 23] width 5 height 5
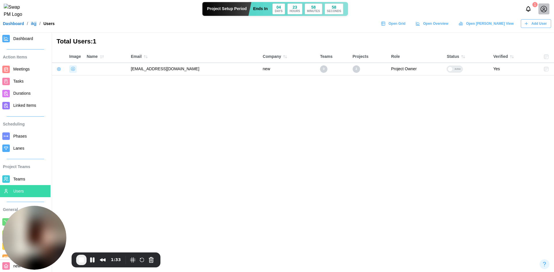
drag, startPoint x: 204, startPoint y: 68, endPoint x: 131, endPoint y: 74, distance: 73.0
click at [131, 74] on td "qatestercodingcops+96778@gmail.com" at bounding box center [194, 69] width 132 height 12
copy td "qatestercodingcops+96778@gmail.com"
click at [546, 26] on span "Add User" at bounding box center [538, 24] width 15 height 8
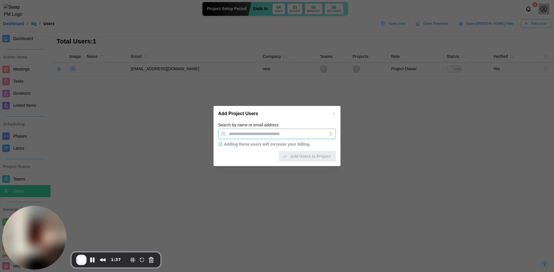
click at [268, 137] on div at bounding box center [270, 134] width 87 height 10
click at [273, 136] on input "Search by name or email address" at bounding box center [272, 134] width 86 height 5
paste input "**********"
click at [275, 135] on input "**********" at bounding box center [272, 134] width 86 height 5
type input "**********"
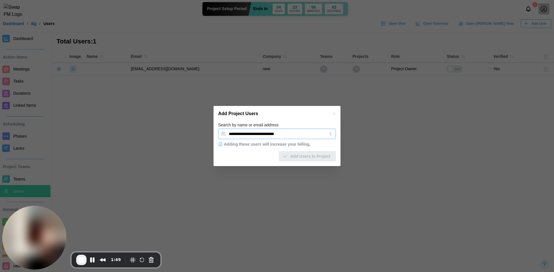
click at [299, 133] on input "**********" at bounding box center [272, 134] width 86 height 5
click at [296, 131] on div "**********" at bounding box center [270, 134] width 87 height 10
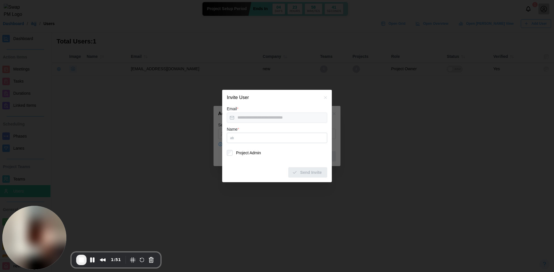
click at [246, 136] on input "Name *" at bounding box center [277, 138] width 100 height 10
type input "**"
click at [306, 177] on span "Send Invite" at bounding box center [311, 173] width 22 height 10
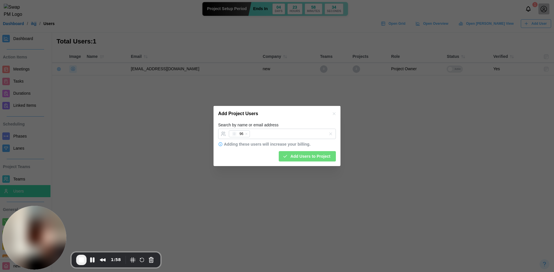
click at [288, 124] on div "Search by name or email address 96" at bounding box center [277, 131] width 118 height 18
click at [313, 160] on span "Add Users to Project" at bounding box center [310, 157] width 40 height 10
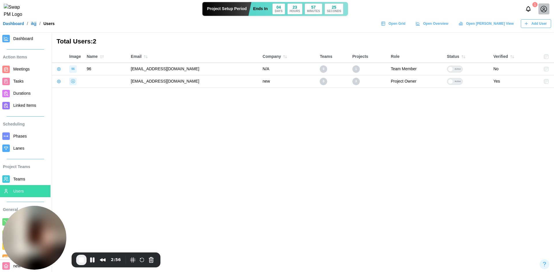
click at [20, 40] on span "Dashboard" at bounding box center [23, 38] width 20 height 5
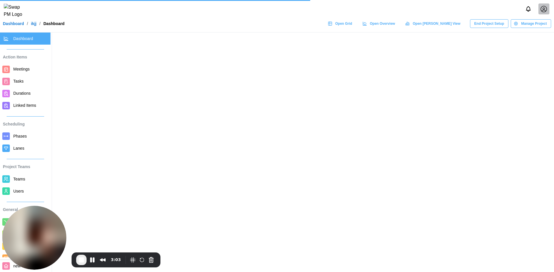
click at [479, 28] on span "End Project Setup" at bounding box center [489, 24] width 30 height 8
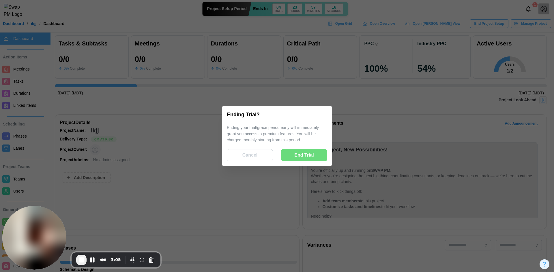
click at [298, 152] on span "End Trial" at bounding box center [304, 156] width 20 height 12
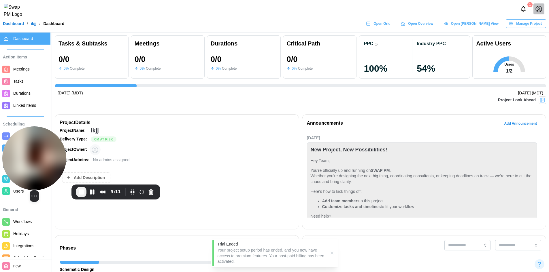
drag, startPoint x: 25, startPoint y: 222, endPoint x: 24, endPoint y: 136, distance: 86.5
click at [22, 141] on img at bounding box center [34, 159] width 64 height 64
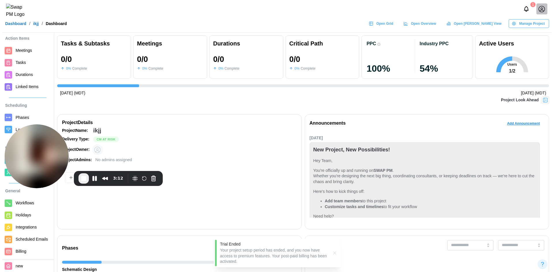
scroll to position [26, 0]
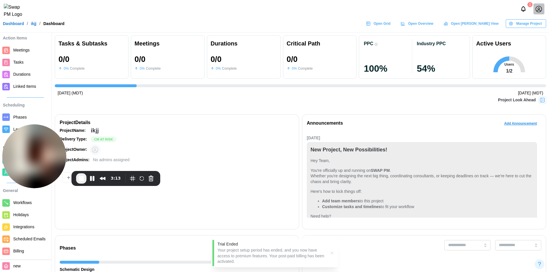
click at [30, 251] on span "Billing" at bounding box center [30, 251] width 35 height 7
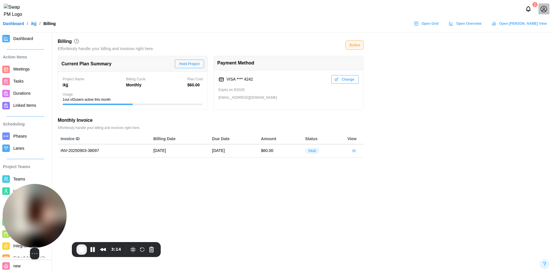
drag, startPoint x: 35, startPoint y: 149, endPoint x: 37, endPoint y: 213, distance: 64.0
click at [36, 221] on img at bounding box center [35, 216] width 64 height 64
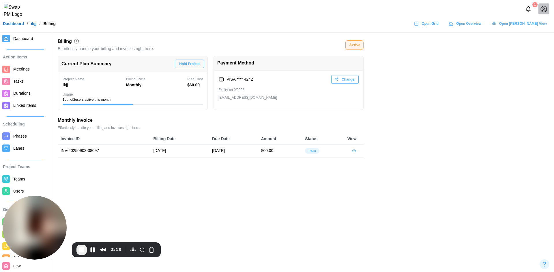
click at [354, 149] on icon "button" at bounding box center [353, 151] width 5 height 5
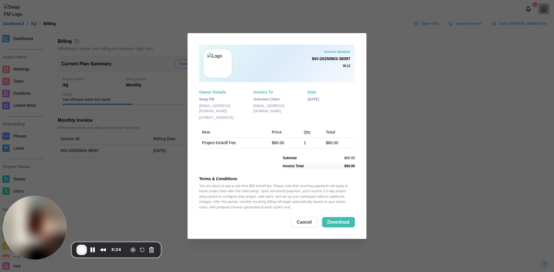
click at [308, 218] on span "Cancel" at bounding box center [303, 223] width 15 height 10
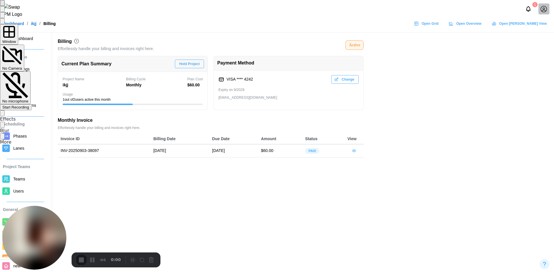
click at [29, 105] on span "Start Recording" at bounding box center [15, 107] width 27 height 4
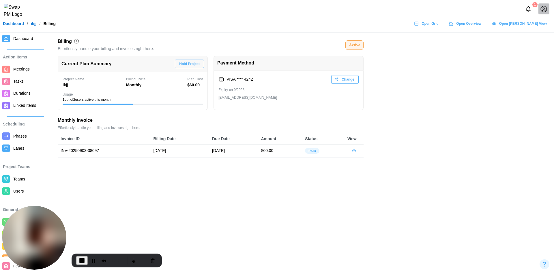
click at [24, 96] on span "Durations" at bounding box center [21, 93] width 17 height 5
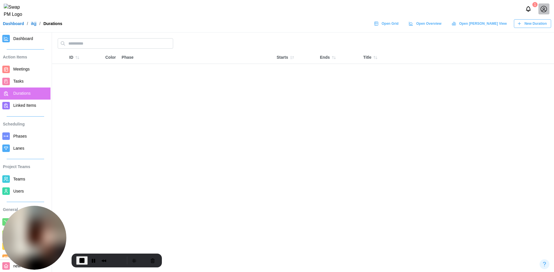
click at [539, 28] on span "New Duration" at bounding box center [535, 24] width 22 height 8
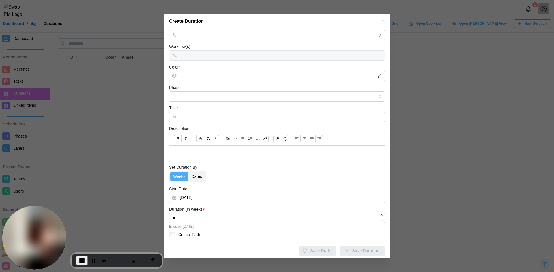
scroll to position [35, 0]
click at [201, 196] on button "Sep 3, 2025" at bounding box center [277, 196] width 216 height 10
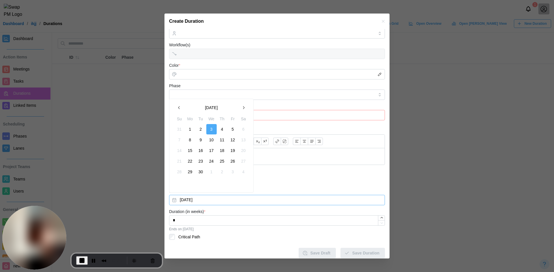
click at [150, 146] on div at bounding box center [277, 136] width 554 height 272
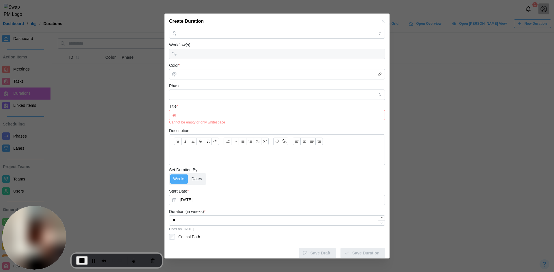
click at [379, 25] on div "Create Duration" at bounding box center [276, 22] width 225 height 16
click at [380, 24] on button "button" at bounding box center [383, 21] width 6 height 6
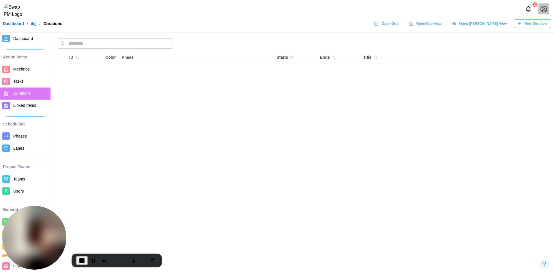
click at [10, 82] on link "Tasks" at bounding box center [25, 82] width 50 height 12
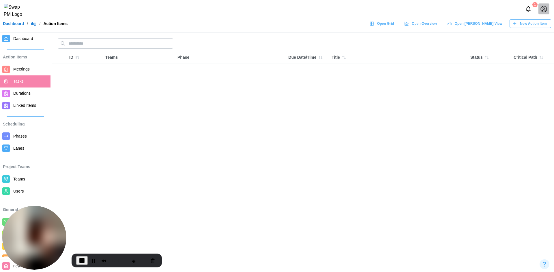
click at [526, 26] on span "New Action Item" at bounding box center [533, 24] width 27 height 8
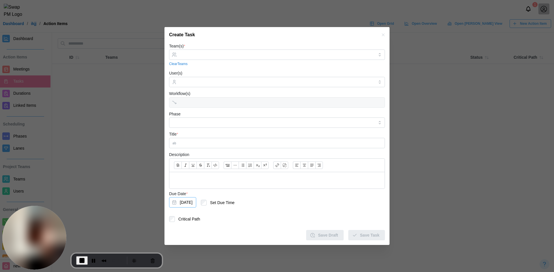
click at [188, 205] on button "Sep 3, 2025" at bounding box center [182, 202] width 27 height 10
click at [94, 259] on button "Pause Recording" at bounding box center [93, 260] width 9 height 9
click at [91, 258] on span "Play Recording" at bounding box center [92, 260] width 7 height 7
click at [189, 200] on button "Sep 3, 2025" at bounding box center [182, 202] width 27 height 10
click at [179, 110] on icon "button" at bounding box center [179, 110] width 5 height 5
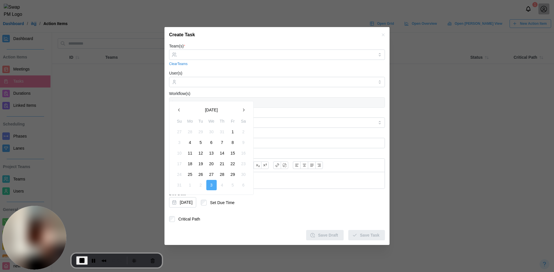
click at [242, 109] on icon "button" at bounding box center [243, 110] width 5 height 5
click at [382, 36] on icon "button" at bounding box center [383, 35] width 5 height 5
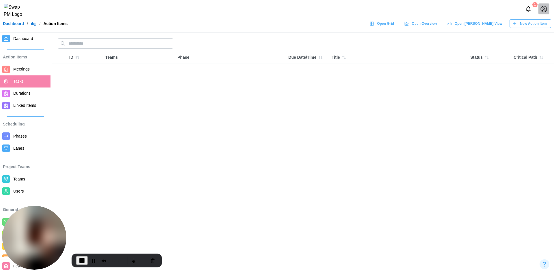
click at [24, 73] on span "Meetings" at bounding box center [30, 69] width 35 height 7
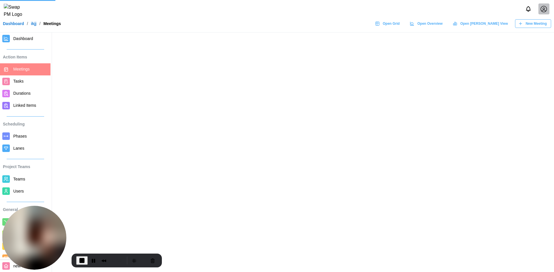
click at [525, 25] on div "New Meeting" at bounding box center [532, 24] width 29 height 8
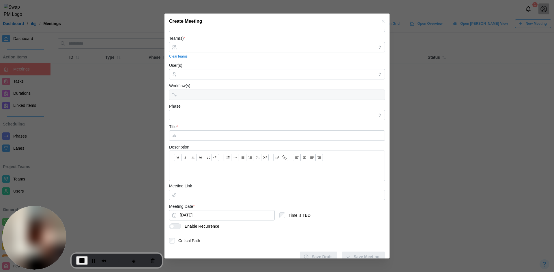
scroll to position [23, 0]
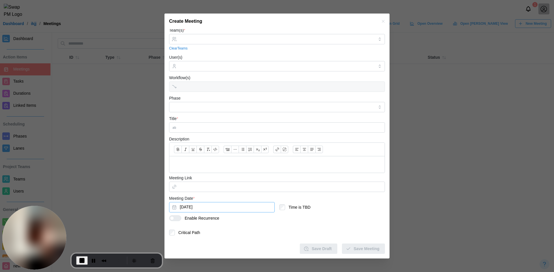
click at [196, 210] on button "Sep 3, 2025" at bounding box center [222, 207] width 106 height 10
click at [181, 113] on icon "button" at bounding box center [179, 115] width 5 height 5
click at [239, 113] on button "button" at bounding box center [243, 115] width 10 height 10
click at [381, 21] on icon "button" at bounding box center [382, 21] width 3 height 3
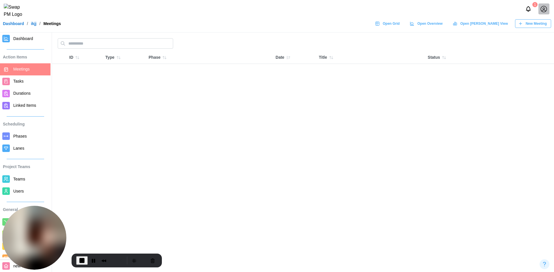
click at [26, 96] on span "Durations" at bounding box center [21, 93] width 17 height 5
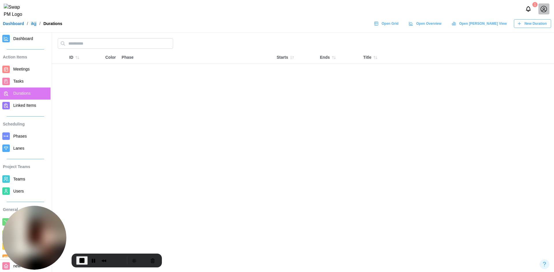
click at [535, 27] on span "New Duration" at bounding box center [535, 24] width 22 height 8
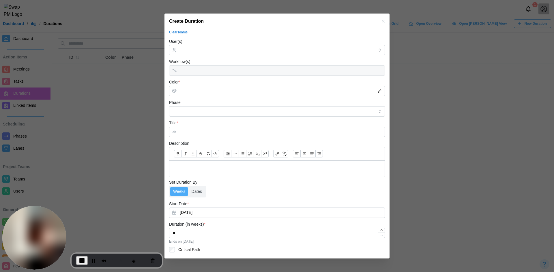
scroll to position [35, 0]
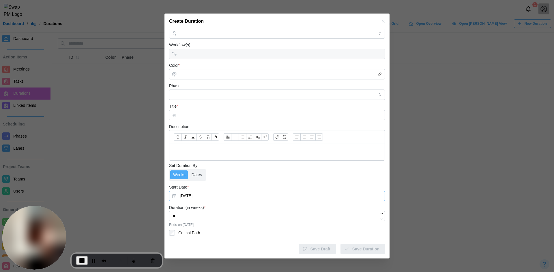
click at [201, 195] on div "Start Date * Sep 3, 2025" at bounding box center [277, 193] width 216 height 18
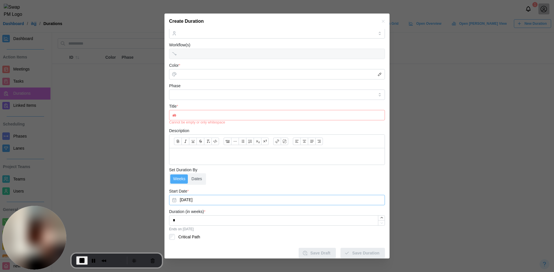
click at [200, 200] on button "Sep 3, 2025" at bounding box center [277, 200] width 216 height 10
click at [302, 168] on div "Set Duration By Weeks Dates" at bounding box center [277, 176] width 216 height 18
click at [199, 181] on label "Dates" at bounding box center [197, 179] width 16 height 9
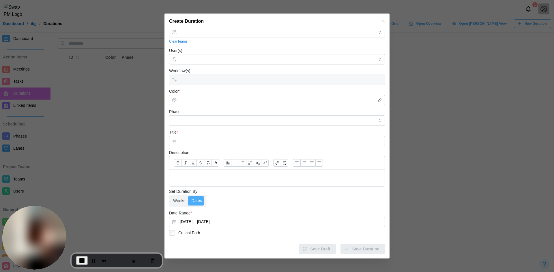
scroll to position [9, 0]
click at [191, 221] on button "September 3, 2025 – September 9, 2025" at bounding box center [277, 222] width 216 height 10
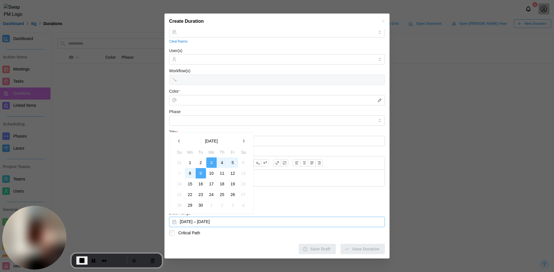
click at [381, 23] on icon "button" at bounding box center [383, 21] width 5 height 5
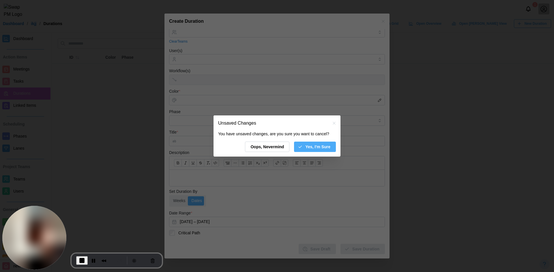
click at [308, 143] on span "Yes, I'm Sure" at bounding box center [317, 147] width 25 height 10
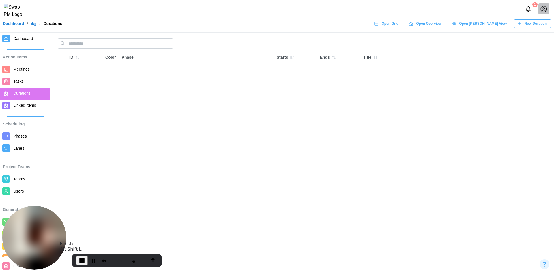
click at [82, 263] on span "End Recording" at bounding box center [81, 260] width 7 height 7
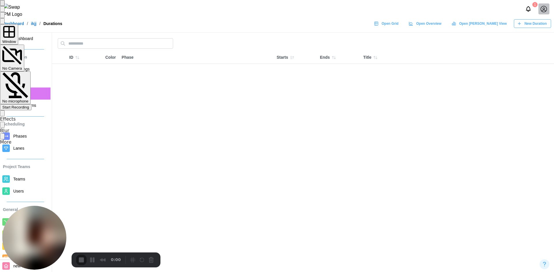
click at [29, 105] on span "Start Recording" at bounding box center [15, 107] width 27 height 4
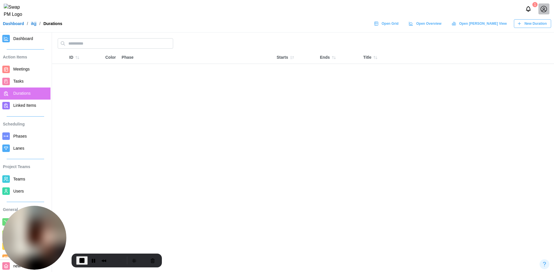
click at [530, 28] on span "New Duration" at bounding box center [535, 24] width 22 height 8
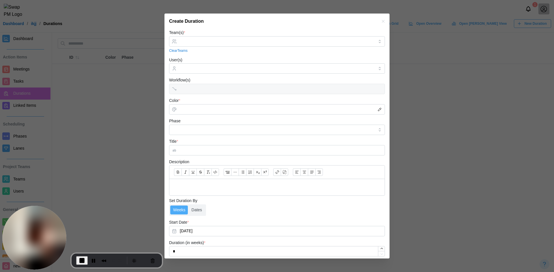
scroll to position [35, 0]
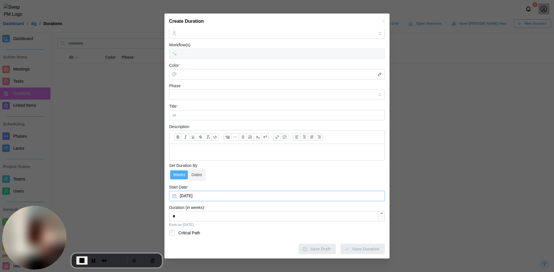
click at [186, 197] on button "Sep 3, 2025" at bounding box center [277, 196] width 216 height 10
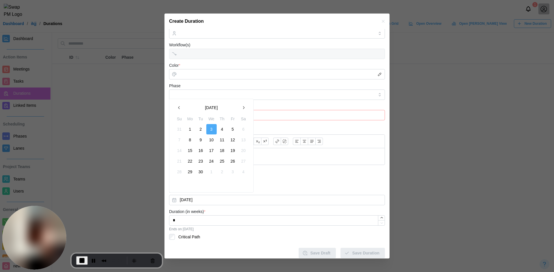
click at [220, 128] on button "4" at bounding box center [222, 129] width 10 height 10
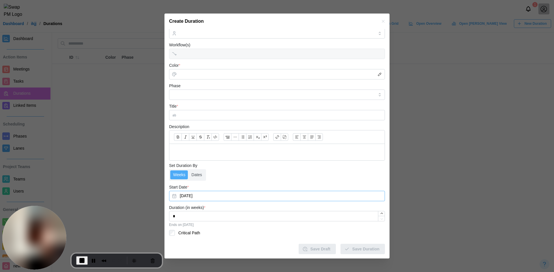
click at [193, 195] on button "Sep 4, 2025" at bounding box center [277, 196] width 216 height 10
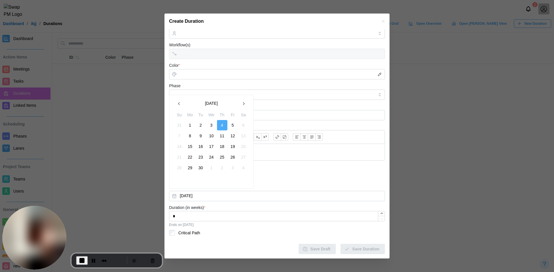
click at [226, 127] on button "4" at bounding box center [222, 125] width 10 height 10
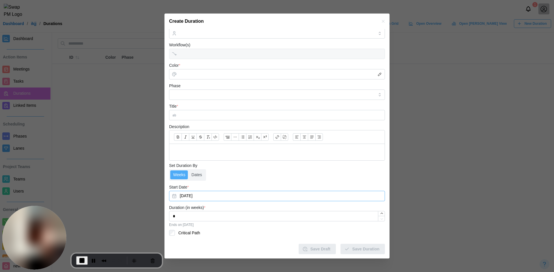
click at [195, 197] on button "Sep 4, 2025" at bounding box center [277, 196] width 216 height 10
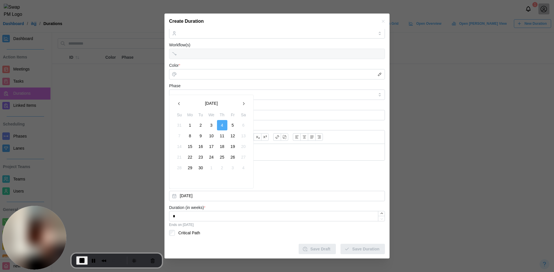
click at [219, 151] on button "18" at bounding box center [222, 147] width 10 height 10
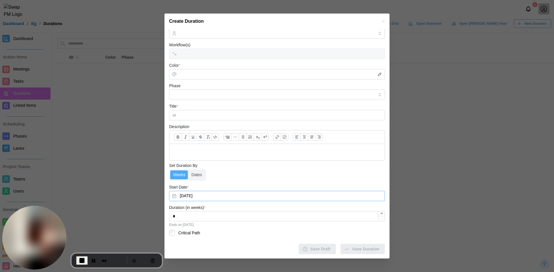
click at [200, 200] on button "Sep 18, 2025" at bounding box center [277, 196] width 216 height 10
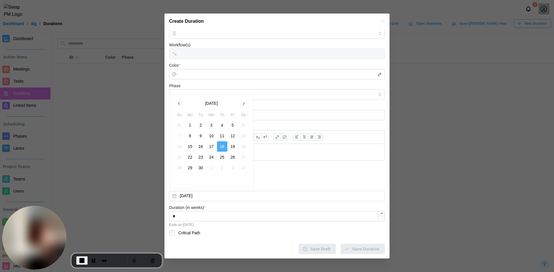
click at [217, 124] on button "4" at bounding box center [222, 125] width 10 height 10
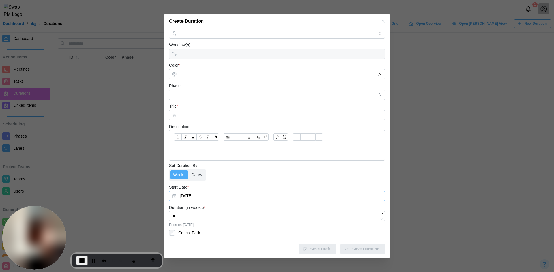
click at [204, 195] on button "Sep 4, 2025" at bounding box center [277, 196] width 216 height 10
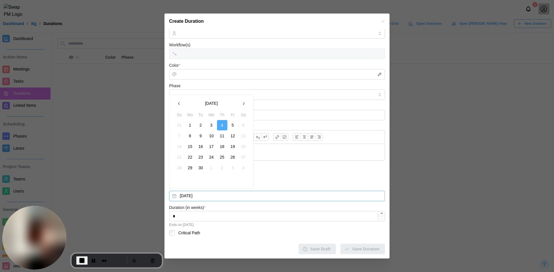
click at [264, 179] on div "Weeks Dates" at bounding box center [277, 176] width 216 height 12
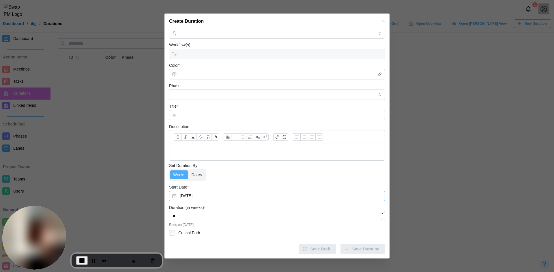
click at [189, 195] on button "Sep 4, 2025" at bounding box center [277, 196] width 216 height 10
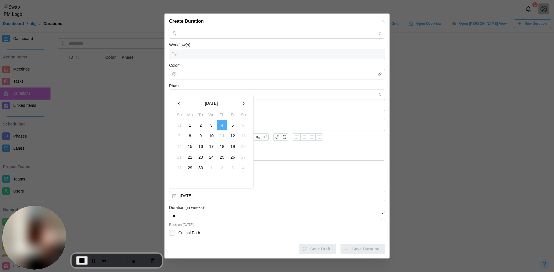
click at [232, 126] on button "5" at bounding box center [232, 125] width 10 height 10
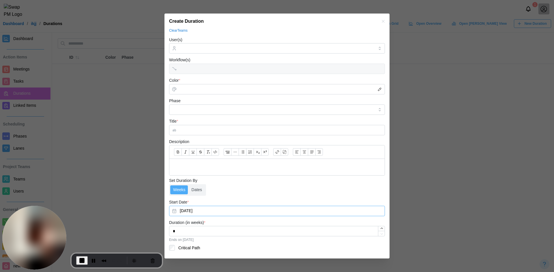
scroll to position [0, 0]
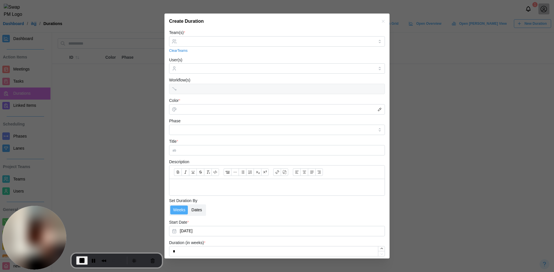
click at [200, 210] on label "Dates" at bounding box center [197, 210] width 16 height 9
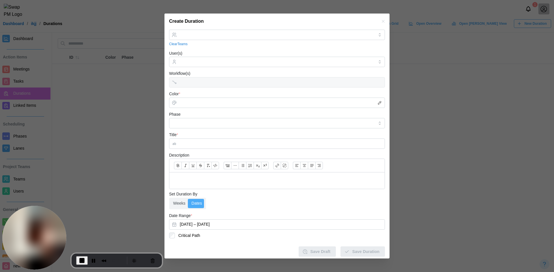
scroll to position [9, 0]
click at [212, 221] on button "September 5, 2025 – September 11, 2025" at bounding box center [277, 222] width 216 height 10
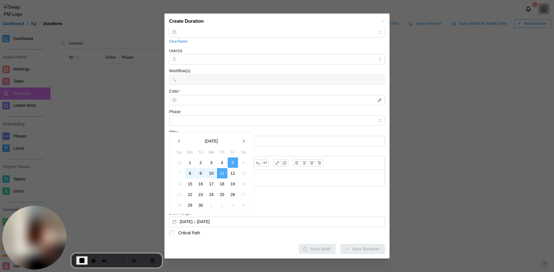
click at [233, 162] on button "5" at bounding box center [232, 163] width 10 height 10
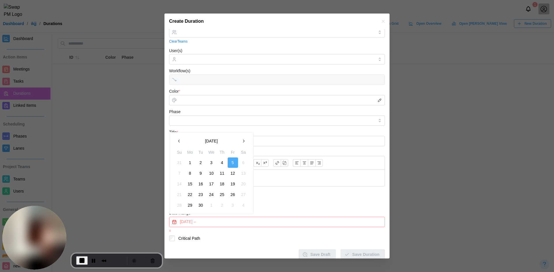
click at [233, 162] on button "5" at bounding box center [232, 163] width 10 height 10
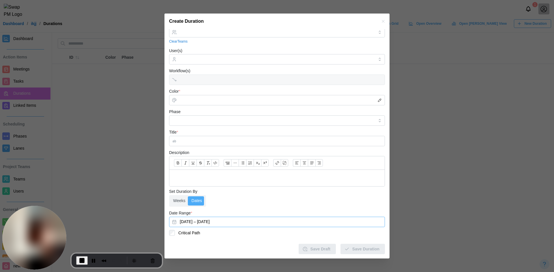
scroll to position [0, 0]
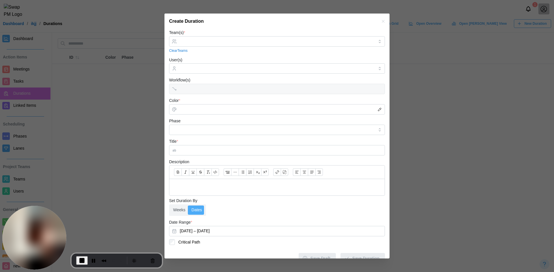
click at [209, 35] on div "Team(s) * Clear Teams" at bounding box center [277, 41] width 216 height 24
click at [210, 39] on input "Team(s) *" at bounding box center [277, 41] width 194 height 5
click at [193, 65] on div "User(s)" at bounding box center [277, 66] width 216 height 18
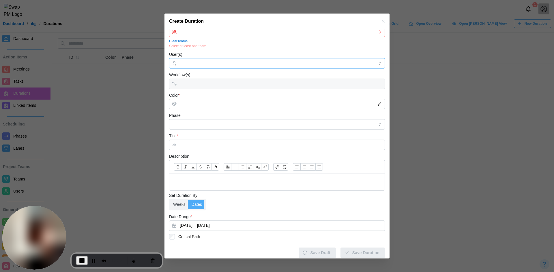
scroll to position [14, 0]
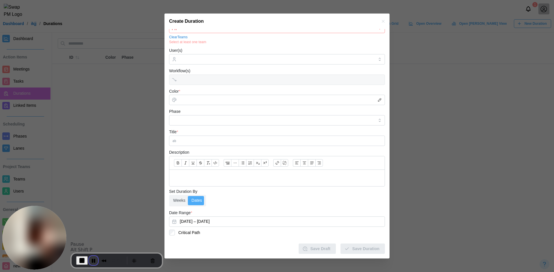
click at [92, 260] on button "Pause Recording" at bounding box center [93, 260] width 9 height 9
drag, startPoint x: 129, startPoint y: 82, endPoint x: 131, endPoint y: 80, distance: 3.1
click at [130, 81] on div at bounding box center [277, 136] width 554 height 272
click at [381, 21] on icon "button" at bounding box center [383, 21] width 5 height 5
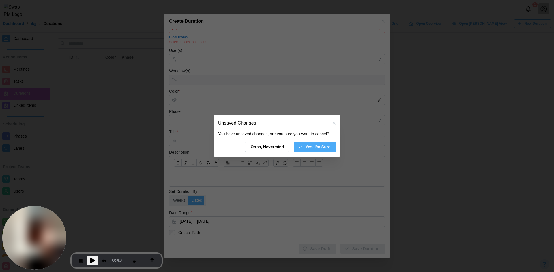
click at [331, 145] on button "Yes, I'm Sure" at bounding box center [315, 147] width 42 height 10
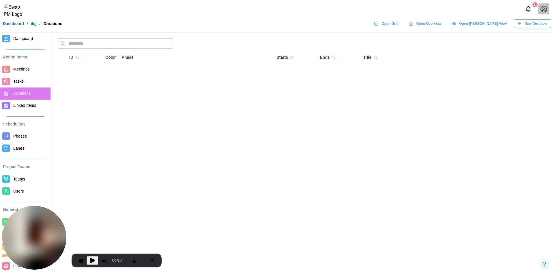
click at [22, 181] on span "Teams" at bounding box center [19, 179] width 12 height 5
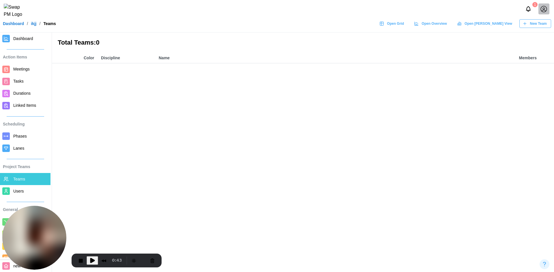
click at [535, 23] on header "1 Dashboard / ikjj / Teams Open Grid Open Overview Open Gantt View New Team" at bounding box center [277, 16] width 554 height 33
click at [525, 24] on div "New Team" at bounding box center [534, 24] width 24 height 8
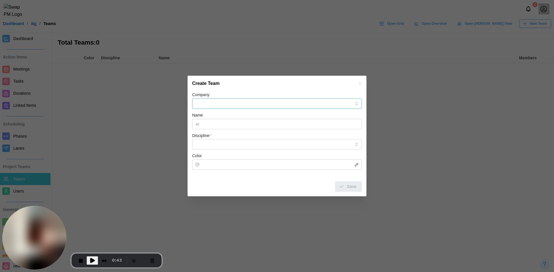
click at [268, 102] on input "Company" at bounding box center [277, 104] width 170 height 10
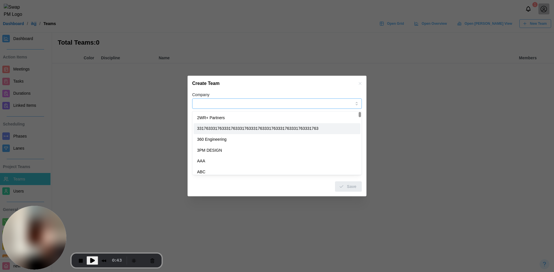
type input "**********"
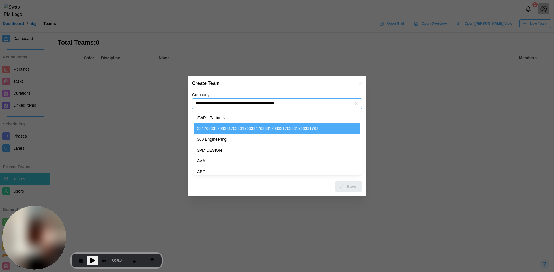
click at [250, 107] on input "**********" at bounding box center [277, 104] width 170 height 10
type input "**********"
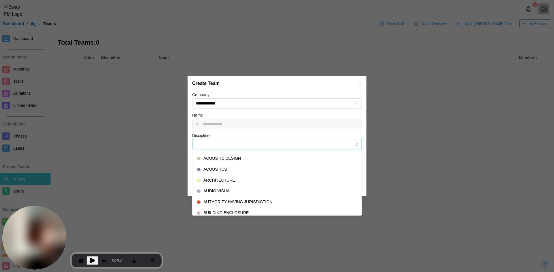
click at [229, 146] on input "Discipline *" at bounding box center [277, 144] width 170 height 10
type input "**********"
type input "*******"
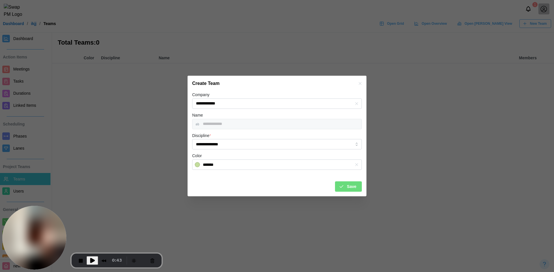
click at [352, 188] on span "Save" at bounding box center [352, 187] width 10 height 10
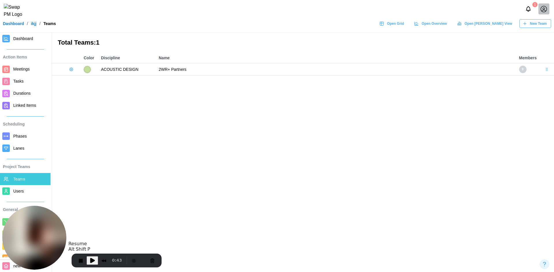
click at [91, 261] on span "Play Recording" at bounding box center [92, 260] width 7 height 7
click at [25, 94] on span "Durations" at bounding box center [21, 93] width 17 height 5
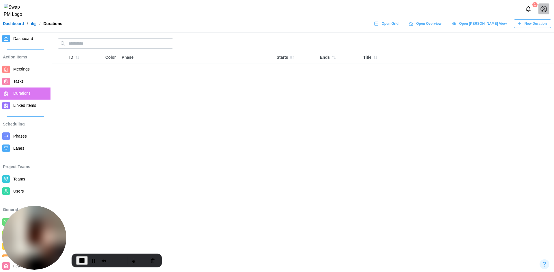
click at [515, 25] on button "New Duration" at bounding box center [531, 23] width 37 height 9
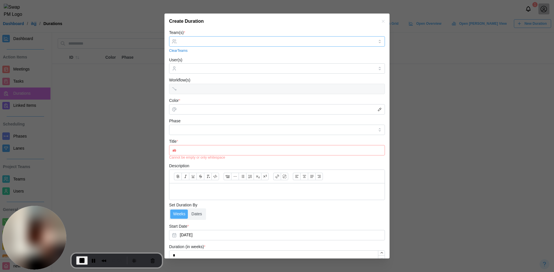
click at [199, 39] on div at bounding box center [276, 42] width 196 height 10
click at [204, 40] on input "Team(s) *" at bounding box center [277, 41] width 194 height 5
click at [375, 20] on div "Create Duration" at bounding box center [276, 22] width 225 height 16
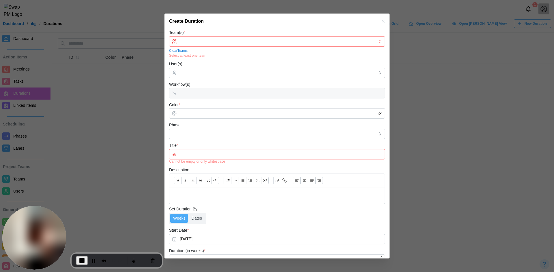
click at [381, 21] on icon "button" at bounding box center [383, 21] width 5 height 5
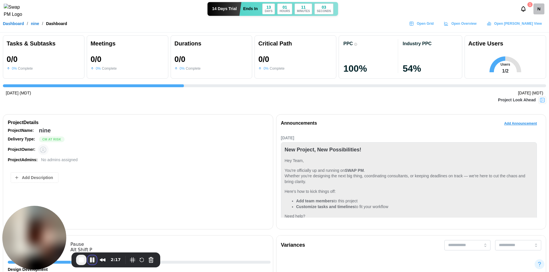
click at [90, 259] on button "Pause Recording" at bounding box center [92, 260] width 9 height 9
click at [92, 258] on span "Play Recording" at bounding box center [92, 260] width 7 height 7
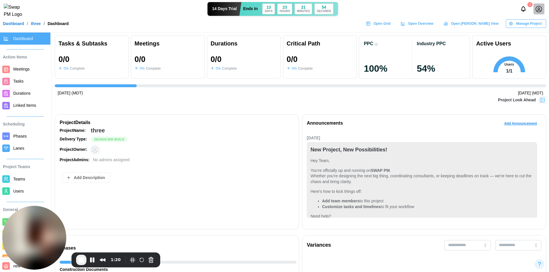
click at [21, 26] on link "Dashboard" at bounding box center [13, 24] width 21 height 4
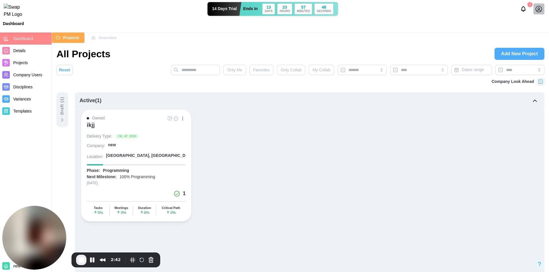
click at [545, 13] on div "1" at bounding box center [534, 8] width 31 height 11
click at [541, 11] on icon at bounding box center [538, 8] width 7 height 7
click at [539, 27] on div "My Profile" at bounding box center [535, 25] width 18 height 6
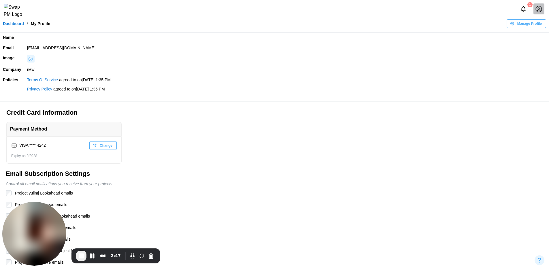
click at [16, 23] on div "Dashboard / My Profile Manage Profile" at bounding box center [274, 23] width 549 height 9
click at [18, 26] on link "Dashboard" at bounding box center [13, 24] width 21 height 4
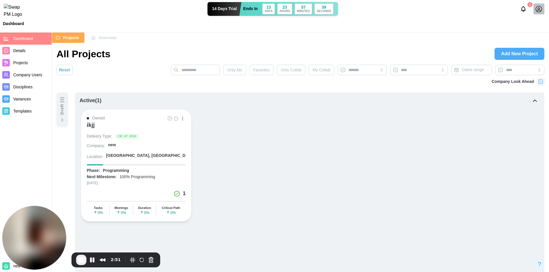
click at [91, 129] on div "ikjj" at bounding box center [91, 127] width 8 height 10
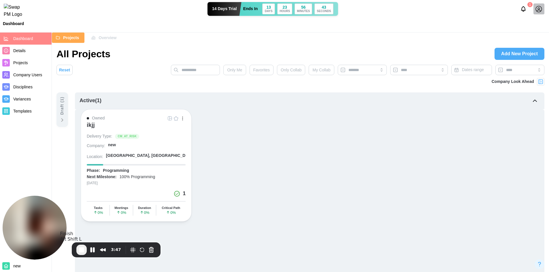
click at [82, 251] on span "End Recording" at bounding box center [81, 250] width 7 height 7
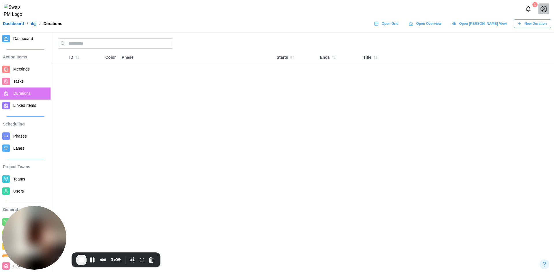
click at [535, 28] on span "New Duration" at bounding box center [535, 24] width 22 height 8
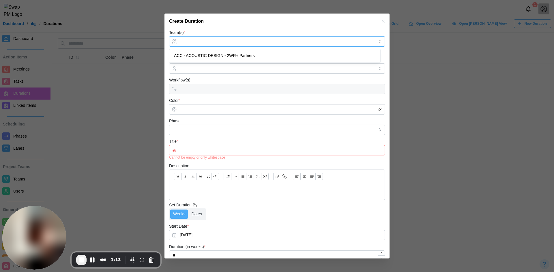
click at [217, 42] on input "Team(s) *" at bounding box center [277, 41] width 194 height 5
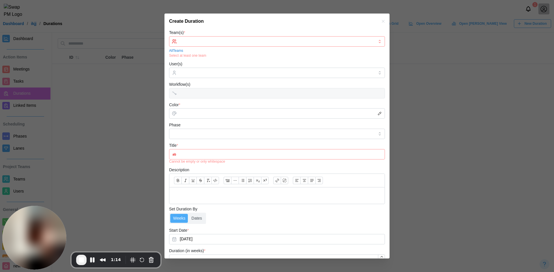
click at [209, 48] on div "All Teams" at bounding box center [277, 50] width 216 height 5
click at [215, 44] on div at bounding box center [276, 42] width 196 height 10
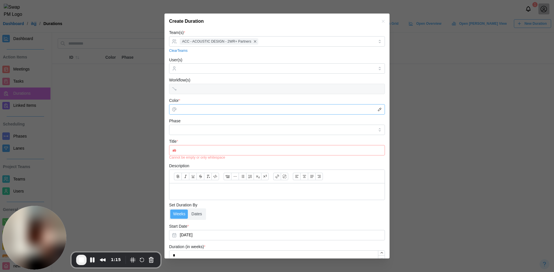
click at [202, 110] on input "Color *" at bounding box center [277, 109] width 216 height 10
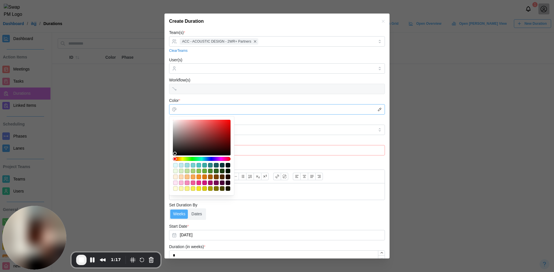
click at [176, 122] on div at bounding box center [202, 138] width 54 height 32
type input "*******"
click at [256, 131] on input "Phase" at bounding box center [277, 130] width 216 height 10
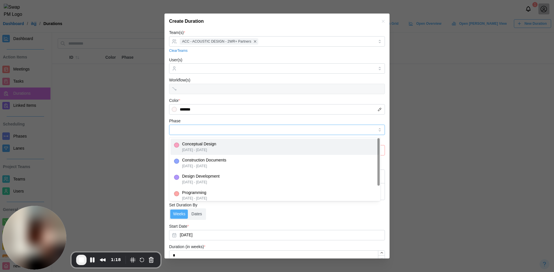
type input "**********"
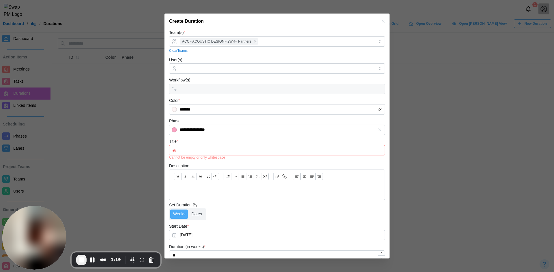
click at [233, 120] on div "**********" at bounding box center [277, 127] width 216 height 18
click at [226, 151] on input "Title *" at bounding box center [277, 150] width 216 height 10
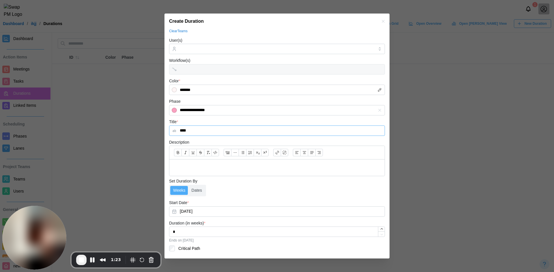
scroll to position [35, 0]
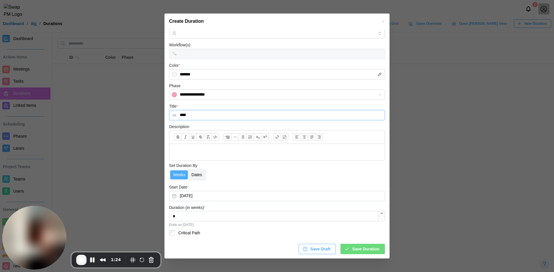
type input "****"
click at [193, 176] on label "Dates" at bounding box center [197, 175] width 16 height 9
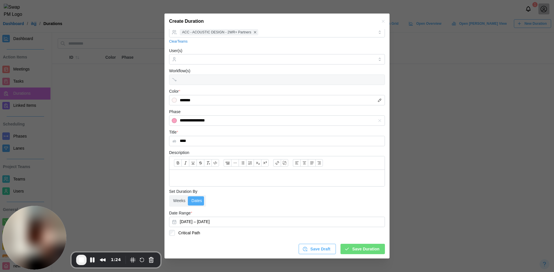
scroll to position [9, 0]
click at [213, 221] on button "September 3, 2025 – September 9, 2025" at bounding box center [277, 222] width 216 height 10
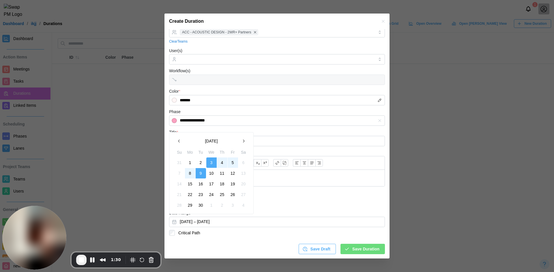
drag, startPoint x: 213, startPoint y: 164, endPoint x: 232, endPoint y: 196, distance: 37.7
click at [214, 164] on button "3" at bounding box center [211, 163] width 10 height 10
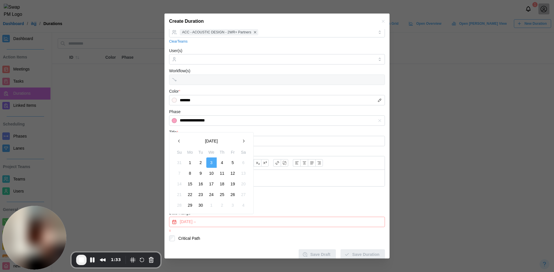
click at [215, 164] on button "3" at bounding box center [211, 163] width 10 height 10
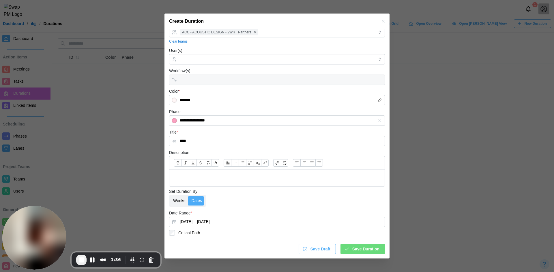
click at [182, 203] on label "Weeks" at bounding box center [179, 201] width 18 height 9
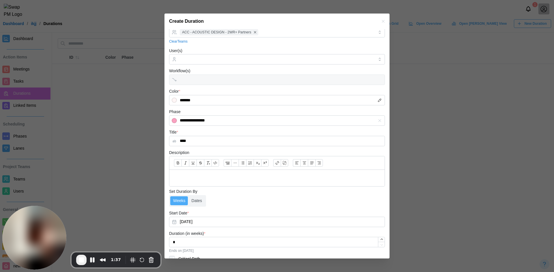
scroll to position [35, 0]
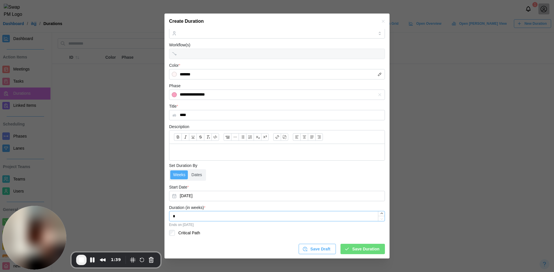
click at [173, 216] on input "*" at bounding box center [277, 216] width 216 height 10
type input "*"
click at [194, 176] on label "Dates" at bounding box center [197, 175] width 16 height 9
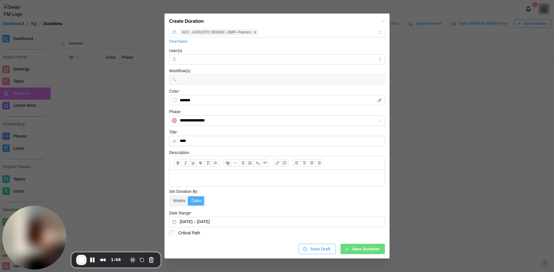
scroll to position [9, 0]
click at [179, 199] on label "Weeks" at bounding box center [179, 201] width 18 height 9
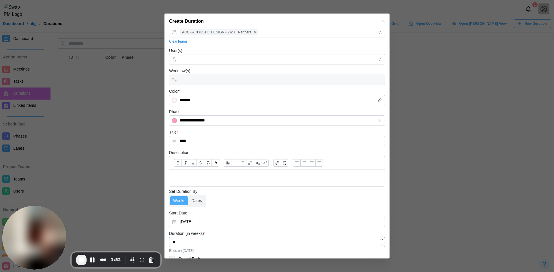
click at [176, 244] on input "*" at bounding box center [277, 242] width 216 height 10
type input "*"
click at [187, 201] on label "Weeks" at bounding box center [179, 201] width 18 height 9
click at [194, 203] on label "Dates" at bounding box center [197, 201] width 16 height 9
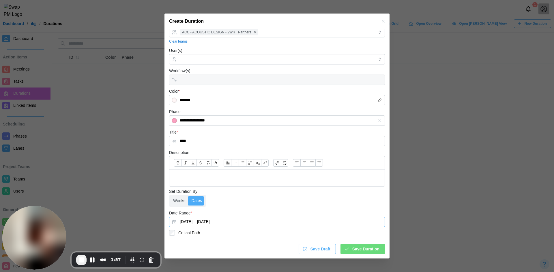
click at [223, 221] on button "September 3, 2025 – September 9, 2025" at bounding box center [277, 222] width 216 height 10
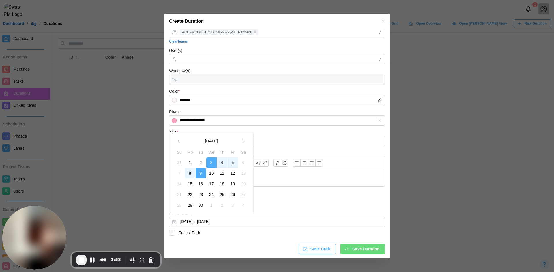
click at [209, 164] on button "3" at bounding box center [211, 163] width 10 height 10
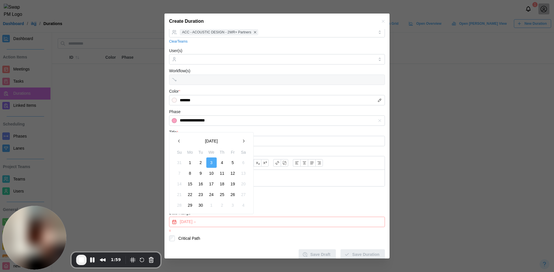
click at [209, 164] on button "3" at bounding box center [211, 163] width 10 height 10
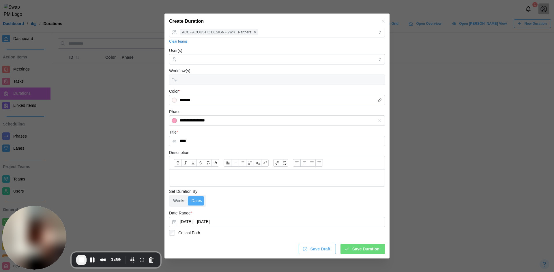
click at [205, 241] on div "Save Draft Save Duration" at bounding box center [277, 247] width 216 height 15
click at [179, 201] on label "Weeks" at bounding box center [179, 201] width 18 height 9
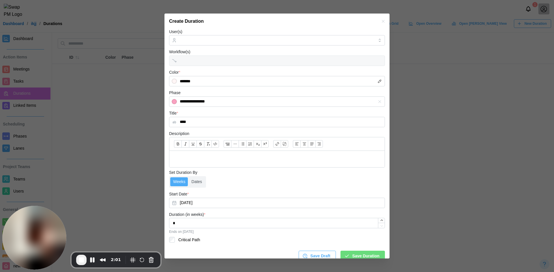
scroll to position [35, 0]
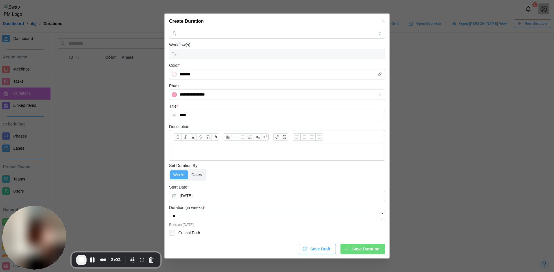
click at [344, 246] on div "Save Duration" at bounding box center [361, 249] width 35 height 10
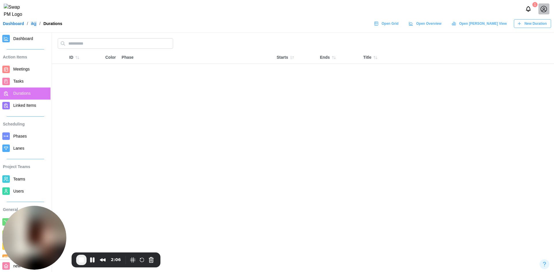
click at [398, 25] on span "Open Grid" at bounding box center [389, 24] width 17 height 8
click at [95, 263] on button "Pause Recording" at bounding box center [92, 260] width 9 height 9
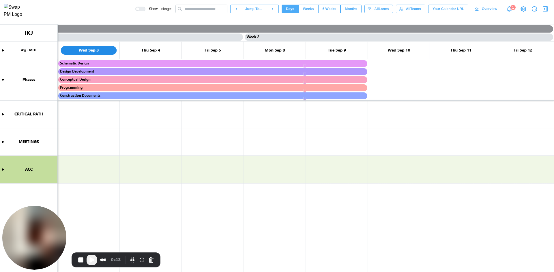
scroll to position [0, 124]
click at [4, 170] on canvas at bounding box center [277, 149] width 554 height 248
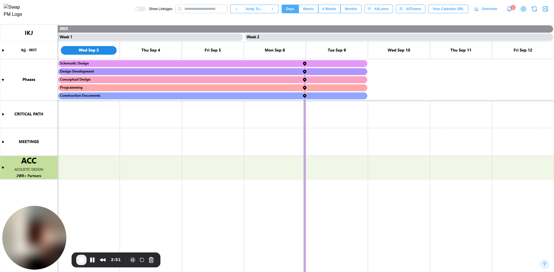
click at [2, 169] on canvas at bounding box center [277, 149] width 554 height 248
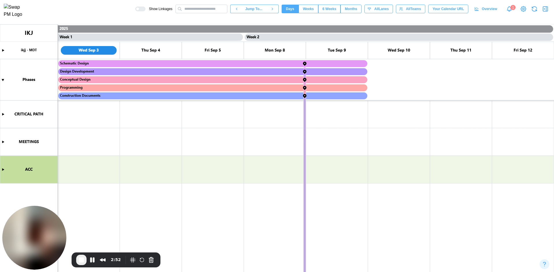
click at [548, 9] on icon "button" at bounding box center [544, 8] width 7 height 7
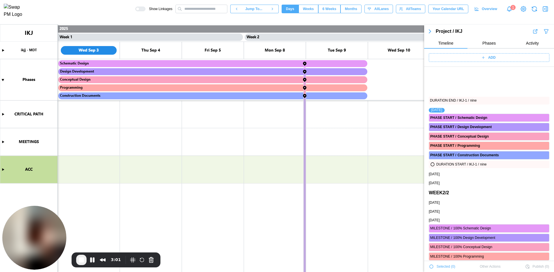
scroll to position [39, 0]
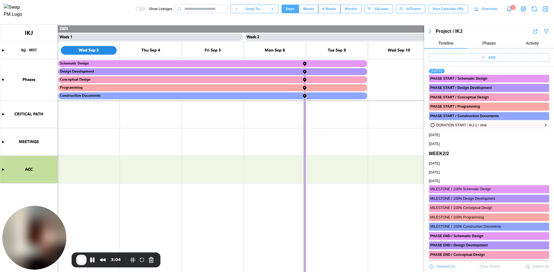
click at [543, 125] on icon "button" at bounding box center [545, 125] width 5 height 7
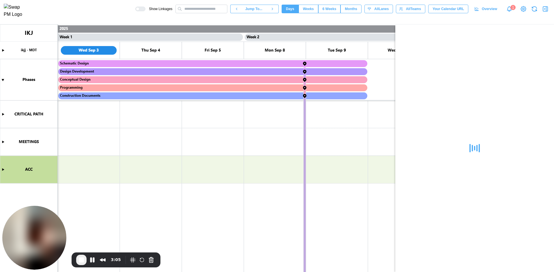
scroll to position [0, 0]
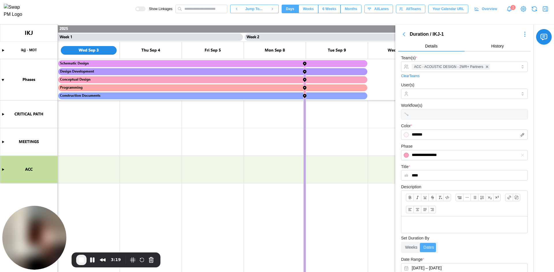
click at [521, 35] on icon "button" at bounding box center [524, 34] width 7 height 7
click at [514, 54] on div "Jump To Start" at bounding box center [509, 54] width 27 height 5
click at [3, 172] on canvas at bounding box center [277, 149] width 554 height 248
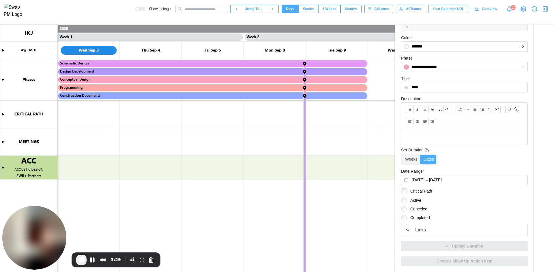
scroll to position [0, 57]
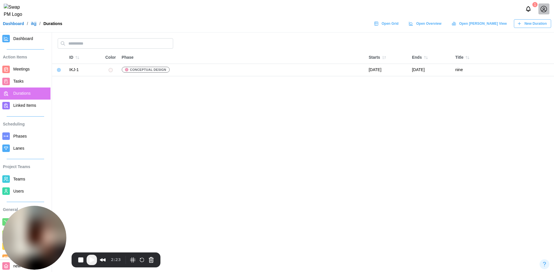
click at [91, 259] on span "Play Recording" at bounding box center [91, 260] width 7 height 7
drag, startPoint x: 441, startPoint y: 69, endPoint x: 407, endPoint y: 70, distance: 34.0
click at [409, 70] on td "[DATE]" at bounding box center [430, 70] width 43 height 12
click at [58, 72] on icon "button" at bounding box center [59, 70] width 5 height 5
click at [63, 80] on icon "button" at bounding box center [62, 82] width 4 height 4
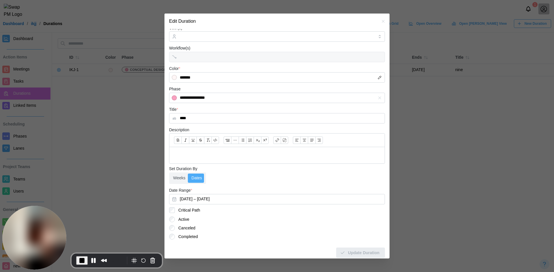
scroll to position [36, 0]
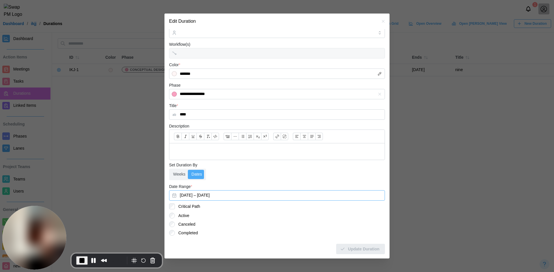
click at [198, 193] on button "[DATE] – [DATE]" at bounding box center [277, 196] width 216 height 10
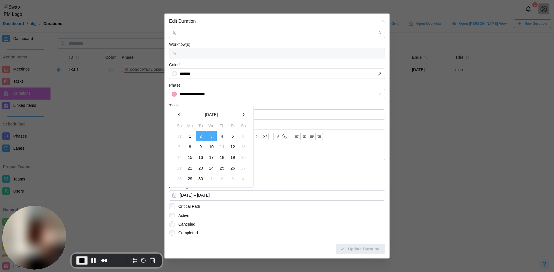
click at [212, 136] on button "3" at bounding box center [211, 136] width 10 height 10
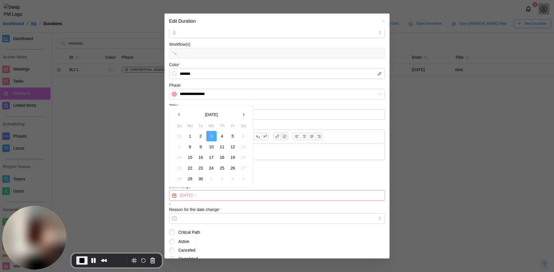
click at [212, 136] on button "3" at bounding box center [211, 136] width 10 height 10
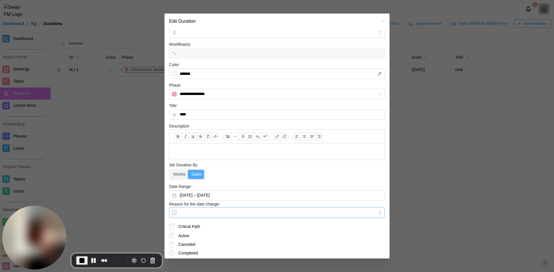
click at [220, 213] on input "Reason for the date change *" at bounding box center [277, 213] width 216 height 10
type input "**********"
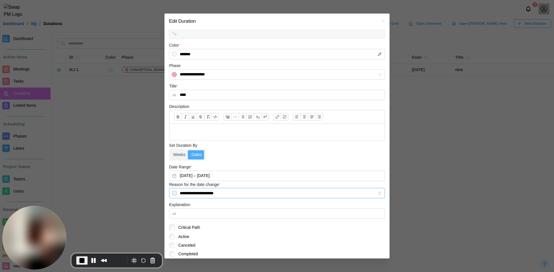
scroll to position [77, 0]
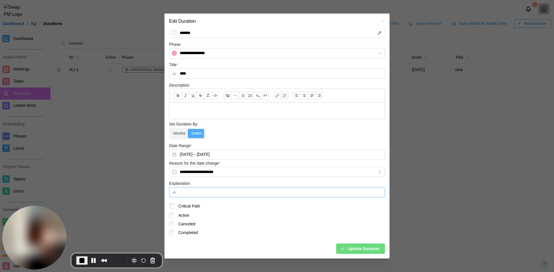
click at [235, 193] on input "Explanation" at bounding box center [277, 192] width 216 height 10
type input "*********"
click at [179, 135] on label "Weeks" at bounding box center [179, 133] width 18 height 9
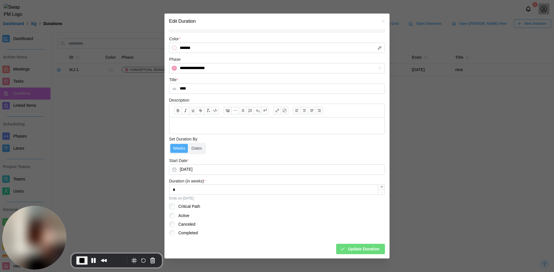
click at [350, 246] on span "Update Duration" at bounding box center [363, 249] width 31 height 10
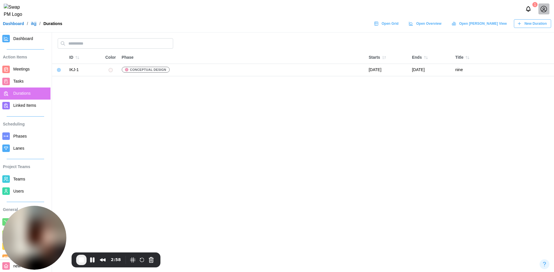
click at [25, 84] on span "Tasks" at bounding box center [30, 81] width 35 height 7
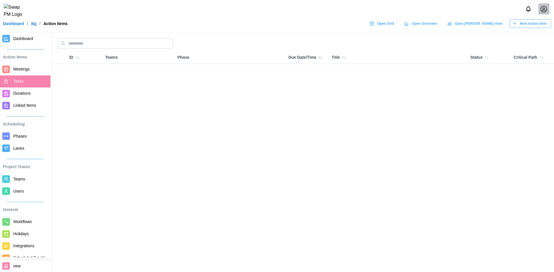
click at [17, 95] on span "Durations" at bounding box center [21, 93] width 17 height 5
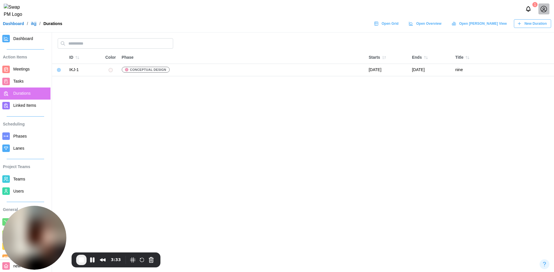
click at [83, 265] on button "End Recording" at bounding box center [81, 260] width 10 height 10
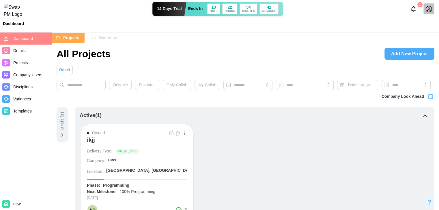
click at [430, 11] on icon at bounding box center [428, 8] width 7 height 7
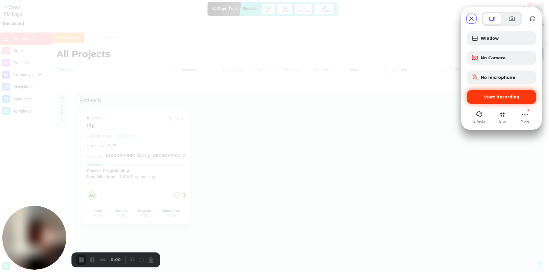
click at [443, 102] on div "Start Recording" at bounding box center [501, 97] width 69 height 14
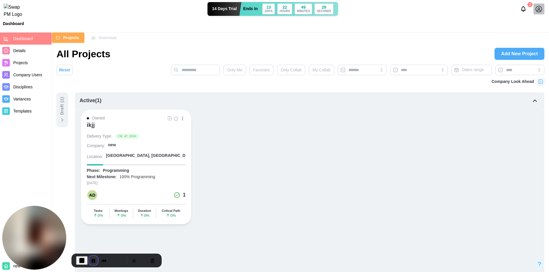
click at [95, 210] on button "Pause Recording" at bounding box center [93, 260] width 9 height 9
click at [87, 210] on button "Play Recording" at bounding box center [92, 261] width 12 height 9
click at [93, 210] on button "Pause Recording" at bounding box center [93, 260] width 9 height 9
click at [93, 210] on span "Play Recording" at bounding box center [92, 260] width 7 height 7
click at [91, 210] on button "Pause Recording" at bounding box center [93, 260] width 9 height 9
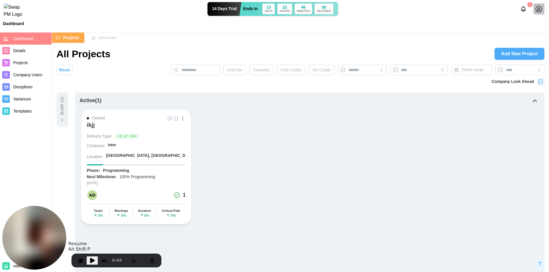
click at [86, 210] on div "4:49" at bounding box center [100, 260] width 48 height 9
click at [88, 210] on button "Play Recording" at bounding box center [92, 261] width 12 height 9
click at [84, 210] on span "End Recording" at bounding box center [82, 260] width 7 height 7
